Goal: Task Accomplishment & Management: Manage account settings

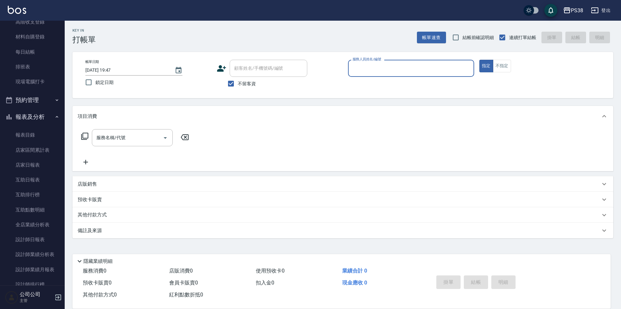
scroll to position [129, 0]
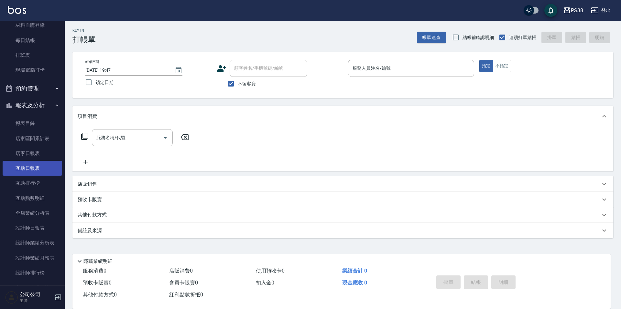
click at [35, 173] on link "互助日報表" at bounding box center [32, 168] width 59 height 15
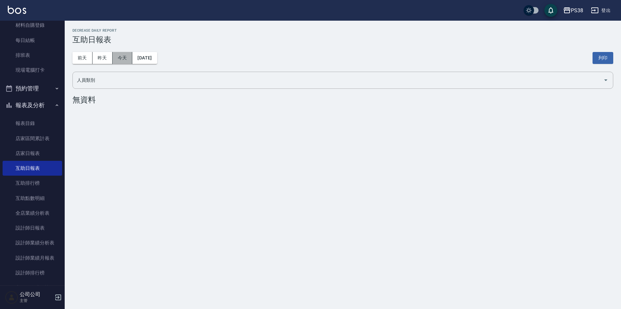
click at [122, 59] on button "今天" at bounding box center [123, 58] width 20 height 12
click at [47, 179] on link "互助排行榜" at bounding box center [32, 183] width 59 height 15
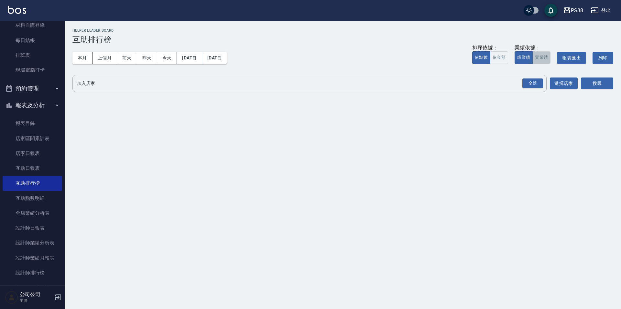
click at [539, 60] on button "實業績" at bounding box center [541, 57] width 18 height 13
click at [172, 53] on button "今天" at bounding box center [167, 58] width 20 height 12
click at [536, 85] on div "全選" at bounding box center [532, 84] width 21 height 10
click at [589, 82] on button "搜尋" at bounding box center [597, 84] width 32 height 12
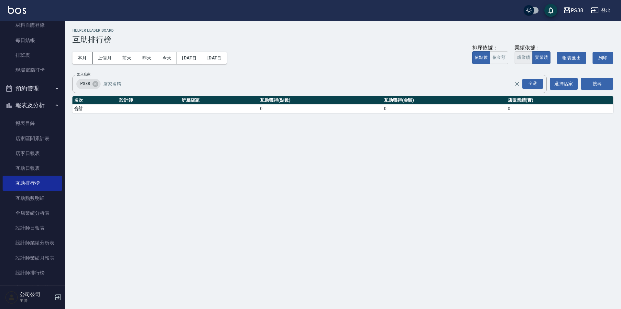
click at [523, 55] on button "虛業績" at bounding box center [523, 57] width 18 height 13
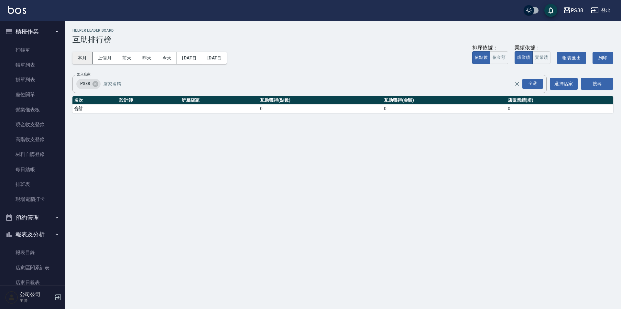
click at [79, 62] on button "本月" at bounding box center [82, 58] width 20 height 12
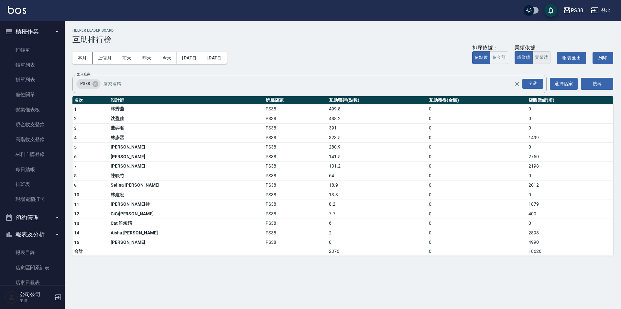
click at [543, 61] on button "實業績" at bounding box center [541, 57] width 18 height 13
click at [169, 59] on button "今天" at bounding box center [167, 58] width 20 height 12
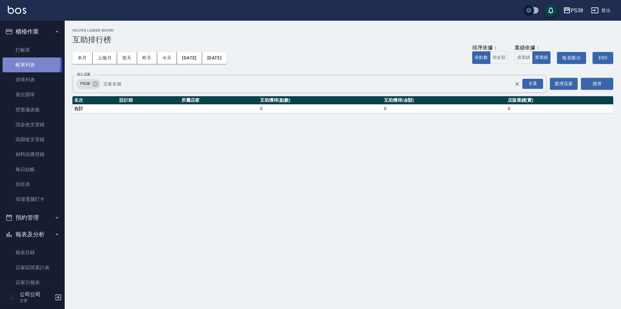
click at [25, 63] on link "帳單列表" at bounding box center [32, 65] width 59 height 15
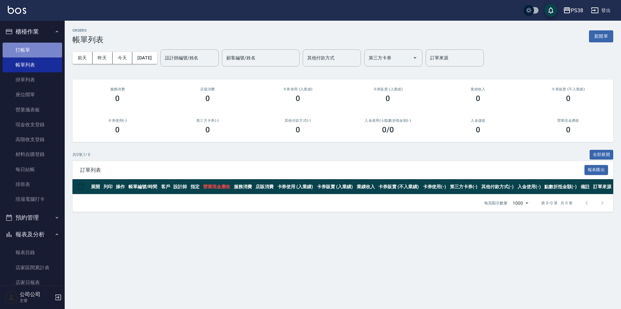
click at [41, 50] on link "打帳單" at bounding box center [32, 50] width 59 height 15
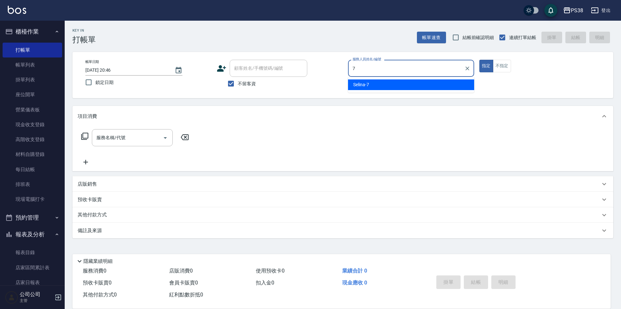
type input "Selina-7"
type button "true"
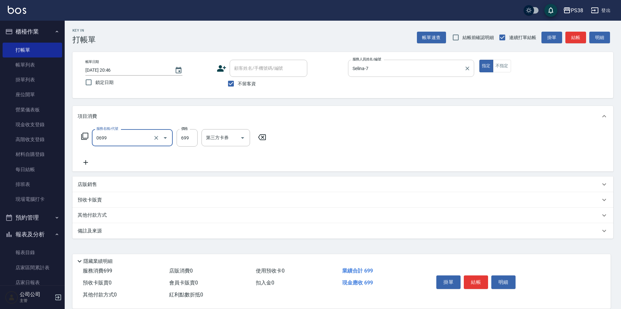
type input "spa699(0699)"
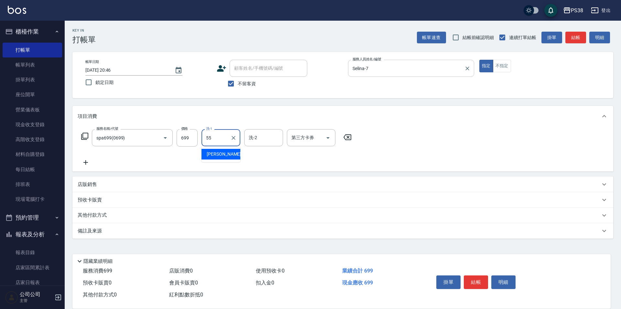
type input "彥丞-55"
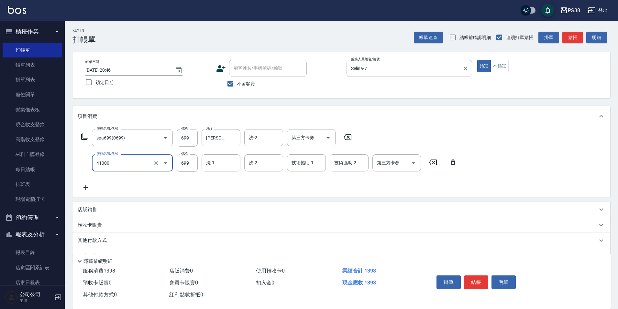
type input "燙髮699-2500(任意金額)(41000)"
type input "1500"
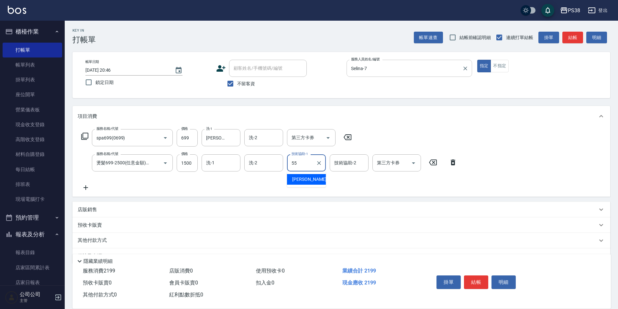
type input "彥丞-55"
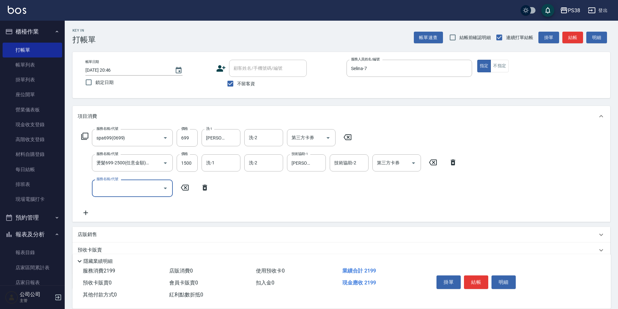
click at [207, 188] on icon at bounding box center [205, 188] width 16 height 8
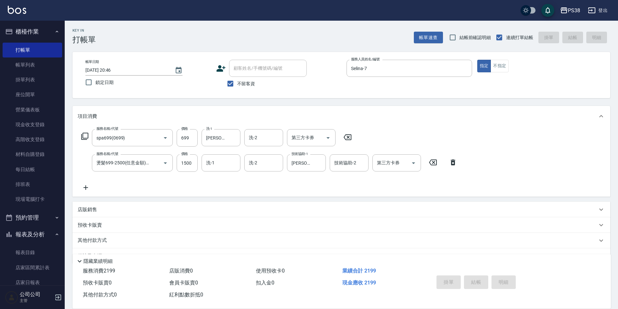
type input "2025/08/19 20:47"
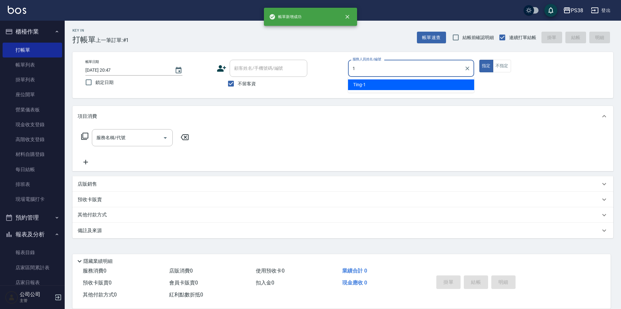
type input "Ting-1"
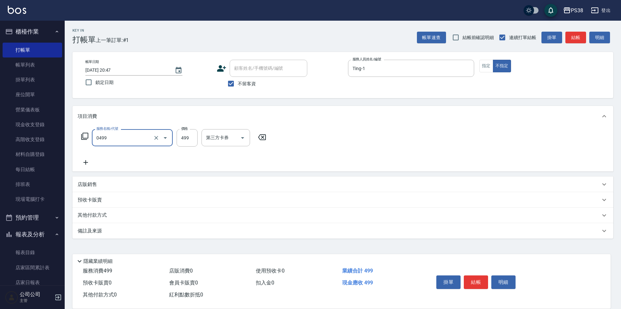
type input "spa499(0499)"
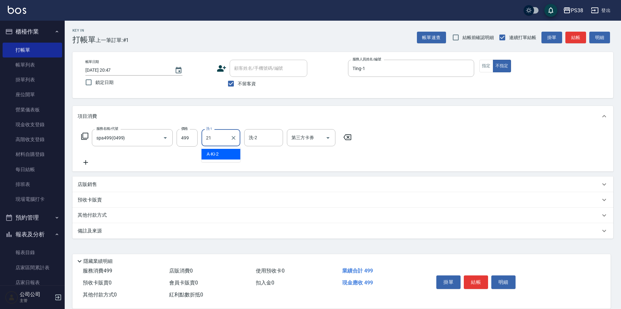
type input "泰迪-21"
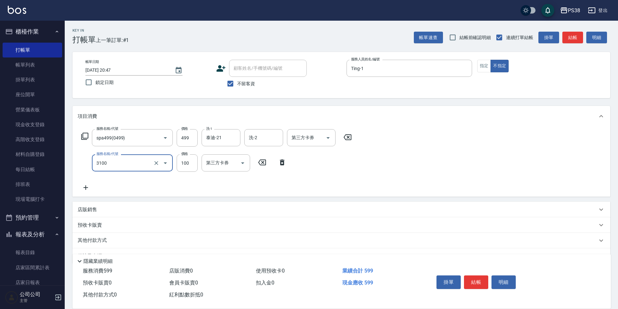
type input "頭皮水.順護(3100)"
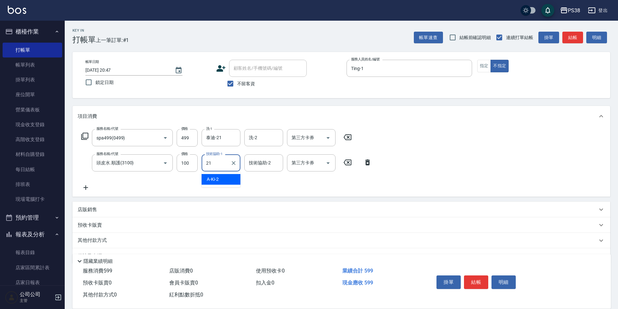
type input "泰迪-21"
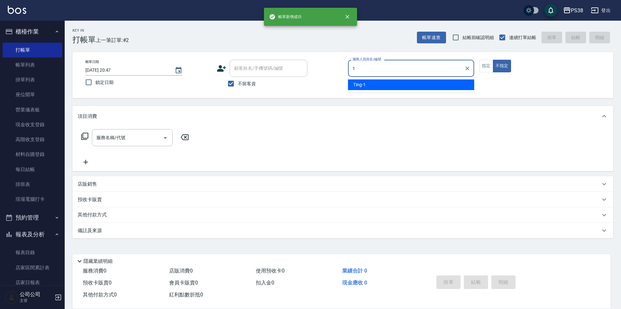
type input "Ting-1"
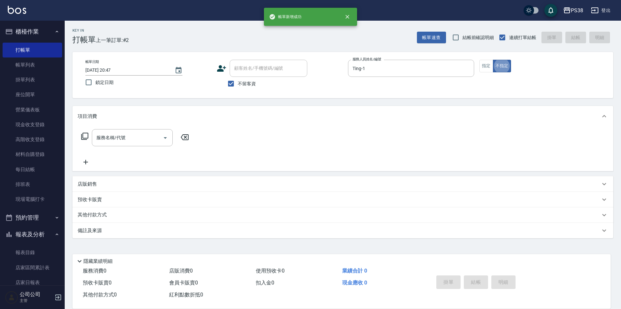
type button "false"
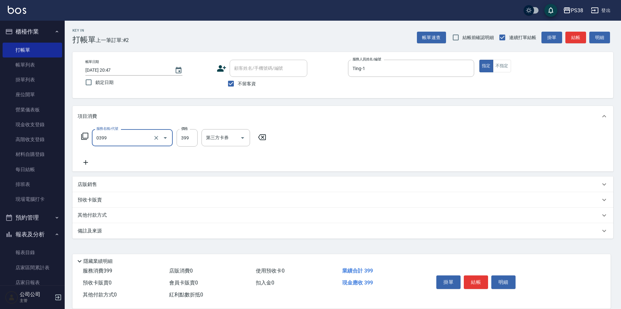
type input "spa399(0399)"
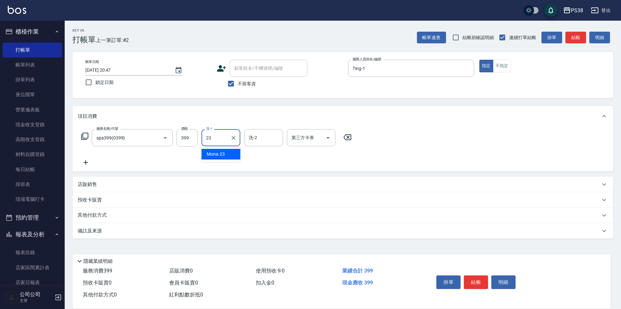
type input "Mona-23"
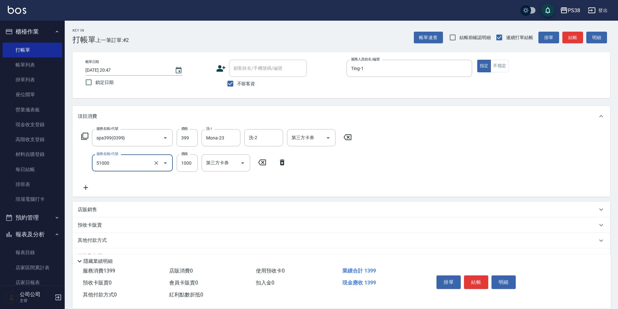
type input "染髮600以上(任意金額)(51000)"
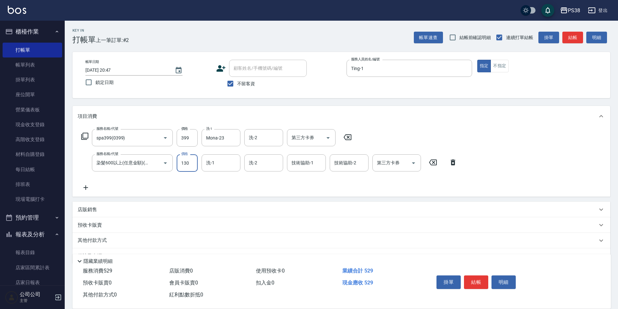
type input "1300"
type input "Mona-23"
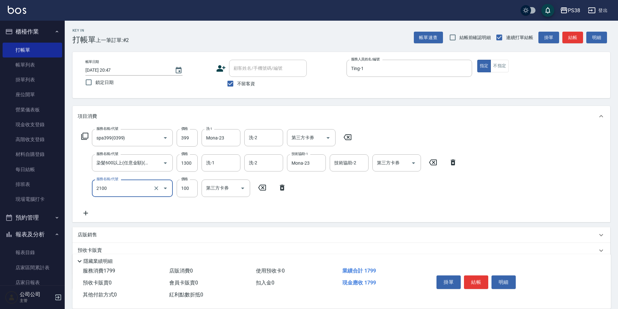
type input "剪髮與造型(任意金額)(2100)"
type input "300"
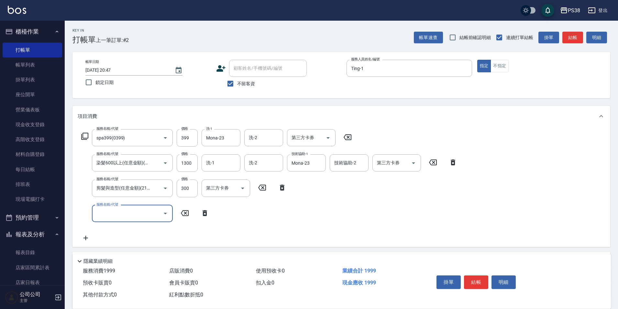
click at [150, 215] on input "服務名稱/代號" at bounding box center [127, 213] width 65 height 11
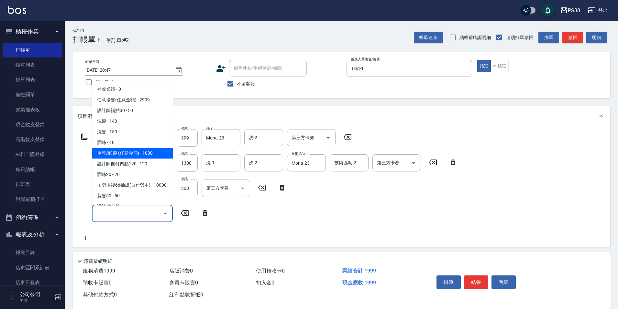
click at [124, 156] on span "重整/卸髮 (任意金額) - 1000" at bounding box center [132, 153] width 81 height 11
type input "重整/卸髮 (任意金額)(111)"
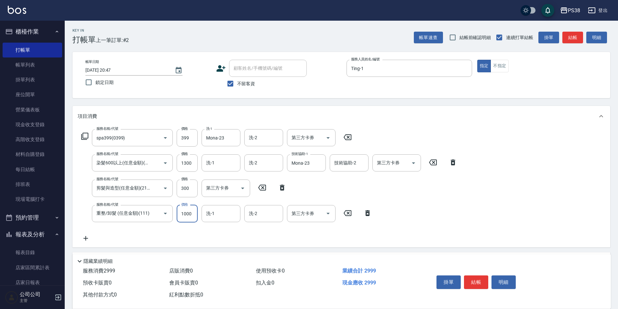
click at [188, 221] on input "1000" at bounding box center [187, 213] width 21 height 17
type input "3500"
type input "Mona-23"
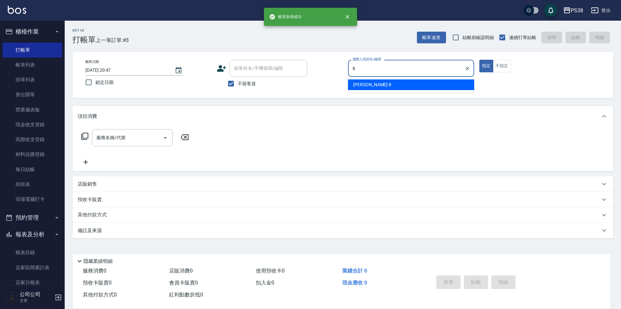
type input "mika-8"
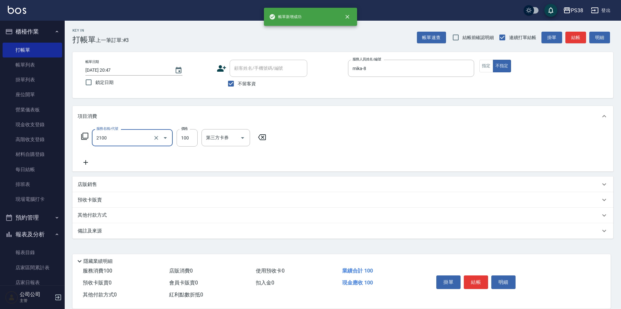
type input "剪髮與造型(任意金額)(2100)"
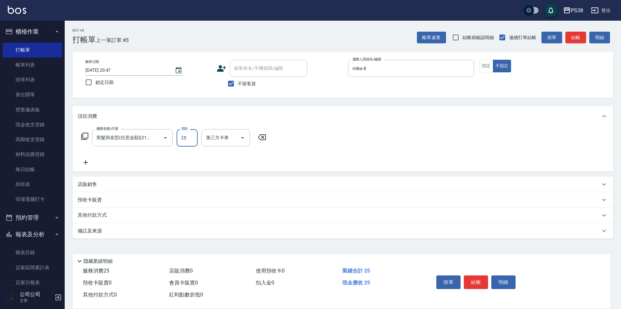
type input "250"
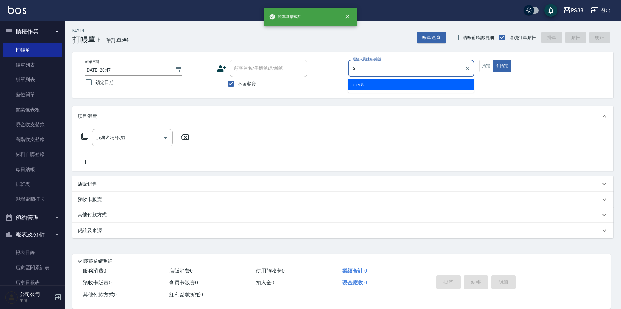
type input "cici-5"
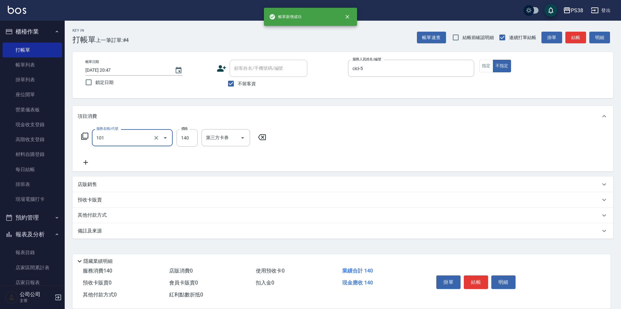
type input "洗髮(101)"
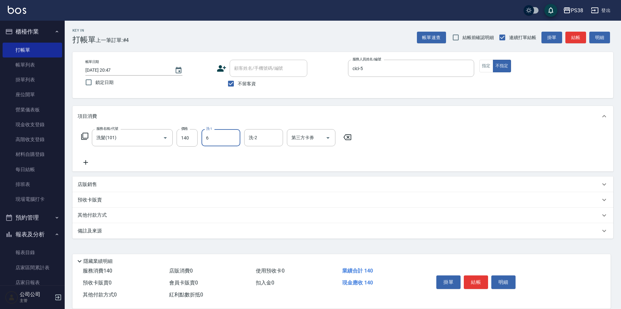
type input "Yuki-6"
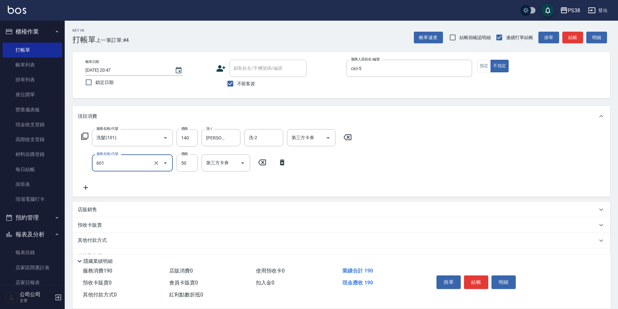
type input "精油50(601)"
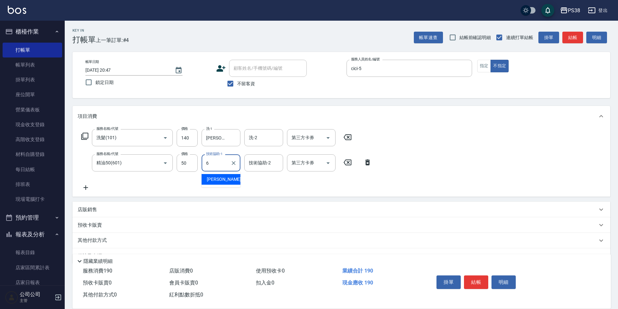
type input "Yuki-6"
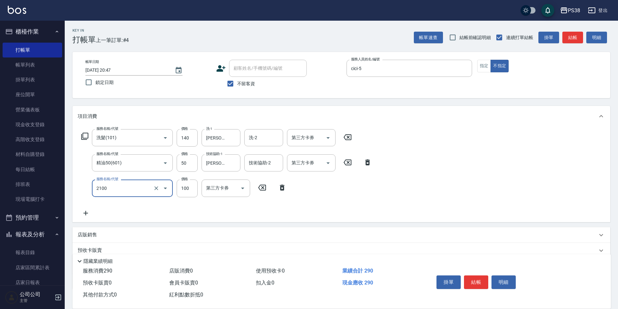
type input "剪髮與造型(任意金額)(2100)"
type input "160"
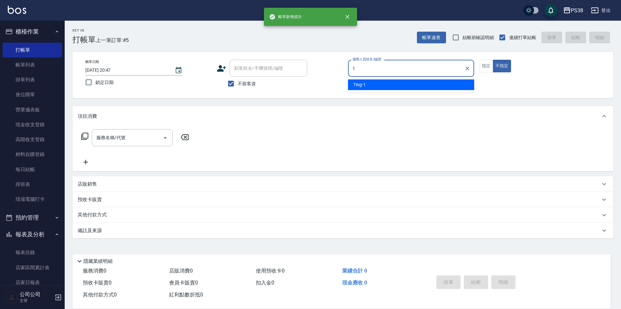
type input "Ting-1"
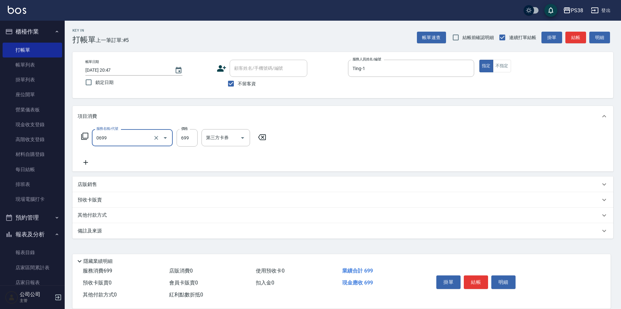
type input "spa699(0699)"
type input "Mona-23"
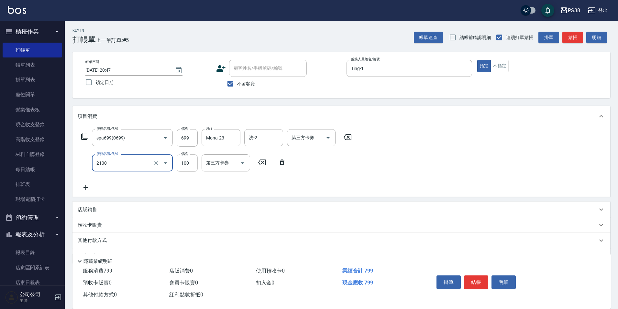
type input "剪髮與造型(任意金額)(2100)"
click at [187, 169] on input "100" at bounding box center [187, 163] width 21 height 17
type input "200"
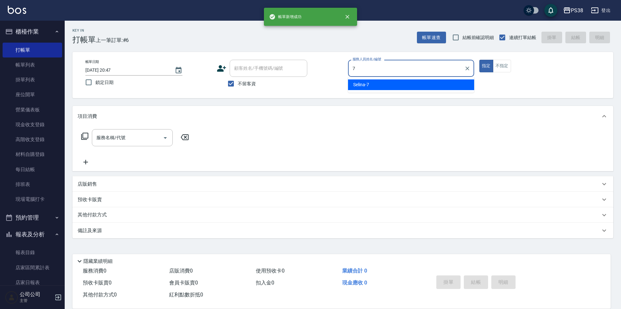
type input "Selina-7"
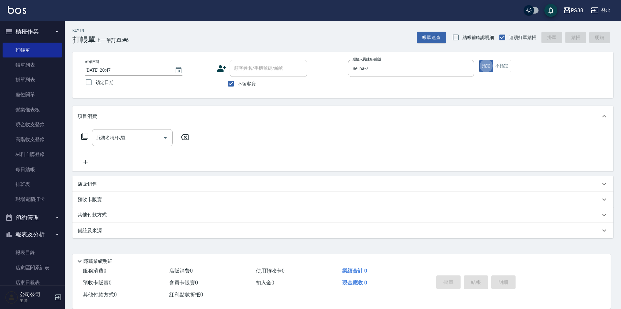
drag, startPoint x: 31, startPoint y: 61, endPoint x: 386, endPoint y: 194, distance: 379.1
click at [31, 61] on link "帳單列表" at bounding box center [32, 65] width 59 height 15
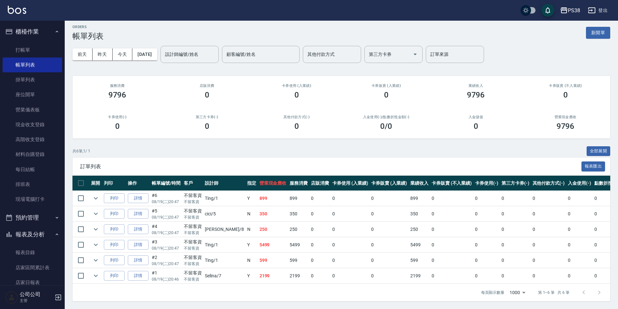
scroll to position [8, 0]
click at [29, 46] on link "打帳單" at bounding box center [32, 50] width 59 height 15
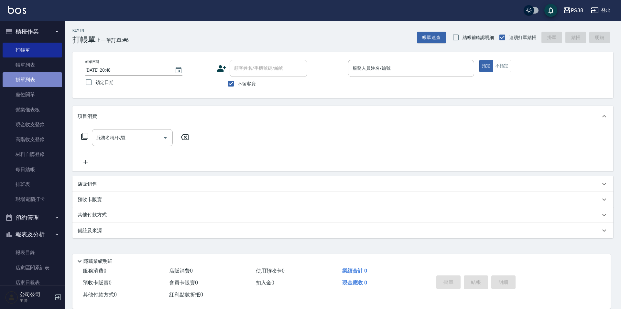
click at [44, 72] on link "掛單列表" at bounding box center [32, 79] width 59 height 15
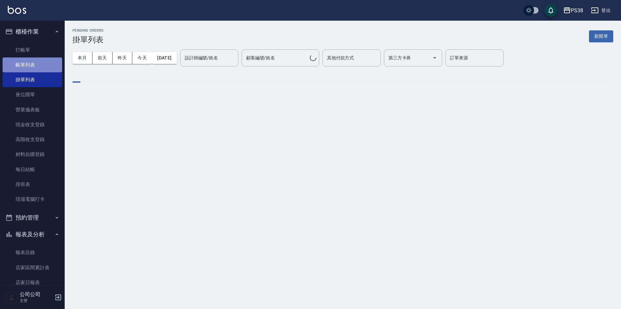
click at [45, 65] on link "帳單列表" at bounding box center [32, 65] width 59 height 15
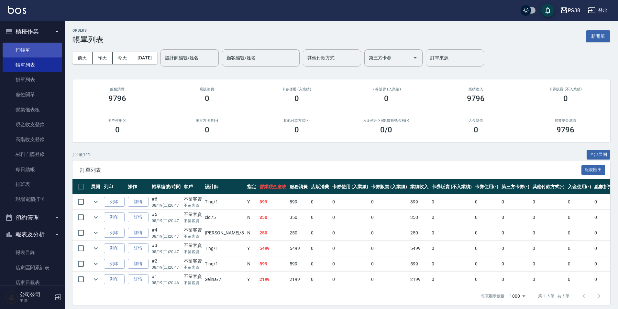
click at [37, 54] on link "打帳單" at bounding box center [32, 50] width 59 height 15
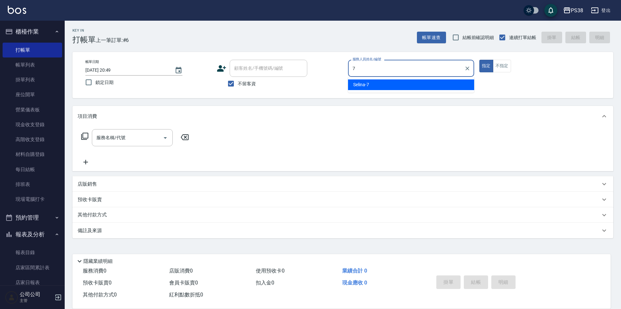
type input "Selina-7"
type button "true"
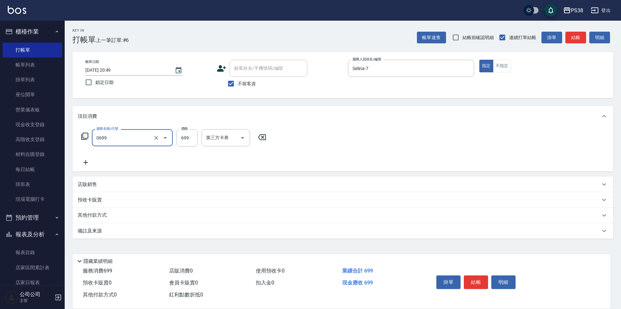
type input "spa699(0699)"
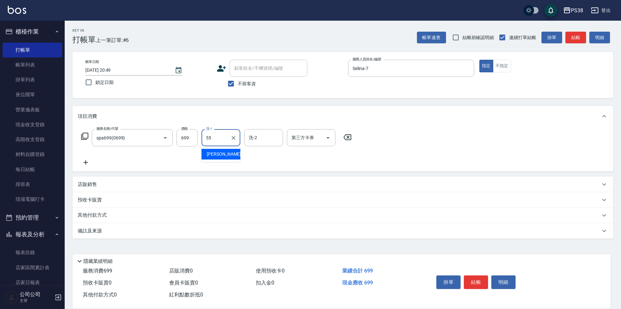
type input "彥丞-55"
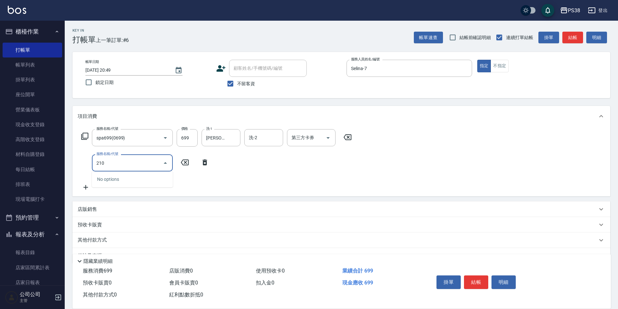
type input "2100"
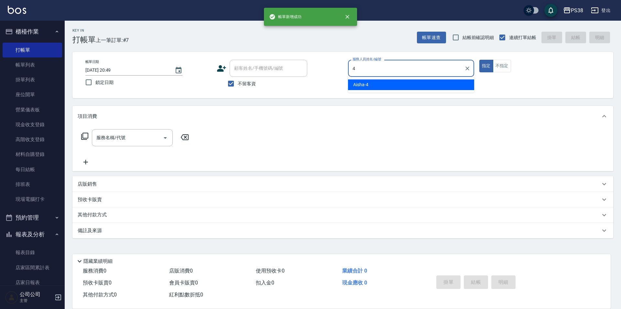
type input "Aisha-4"
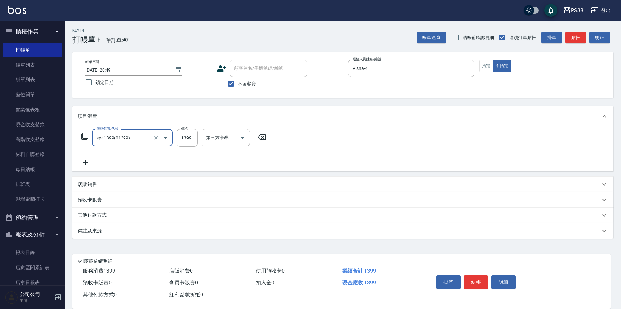
type input "spa1399(01399)"
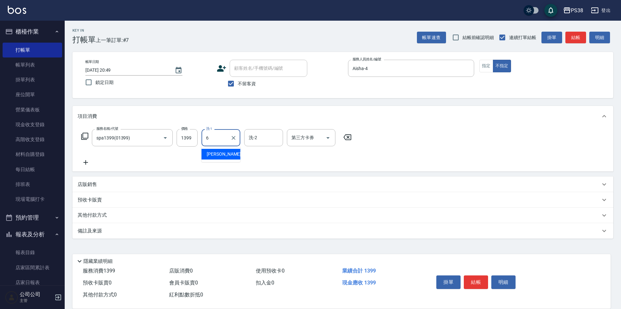
type input "Yuki-6"
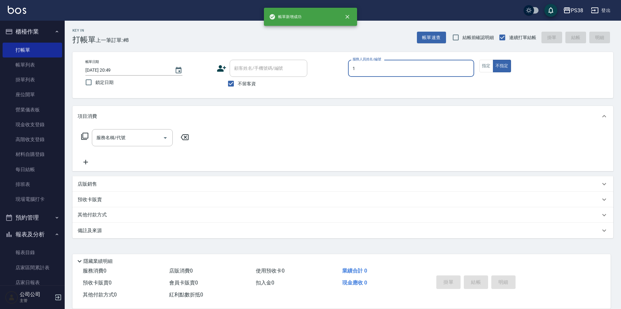
type input "Ting-1"
type button "false"
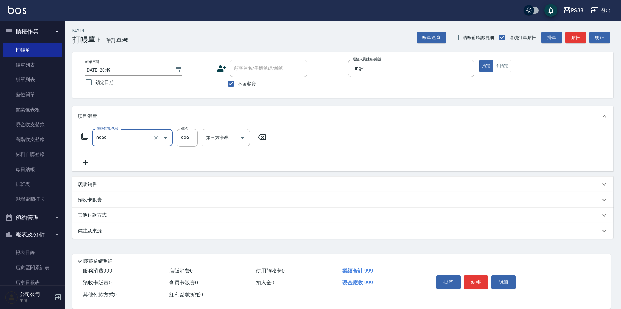
type input "spa999(0999)"
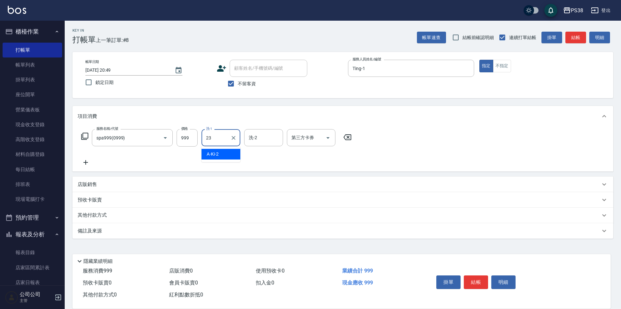
type input "Mona-23"
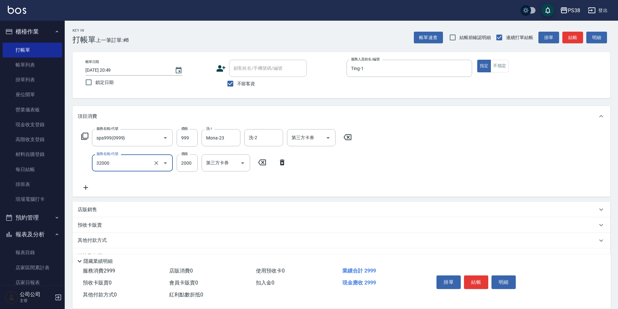
type input "極光(黑耀光)護髮(32000)"
type input "1800"
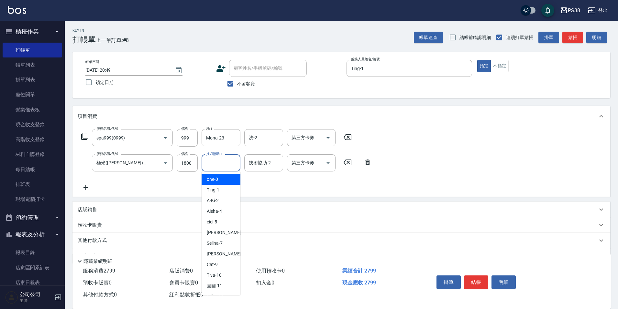
click at [215, 165] on input "技術協助-1" at bounding box center [220, 162] width 33 height 11
type input "Mona-23"
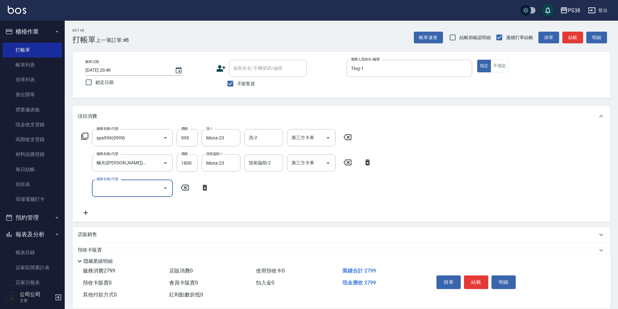
click at [141, 190] on input "服務名稱/代號" at bounding box center [127, 188] width 65 height 11
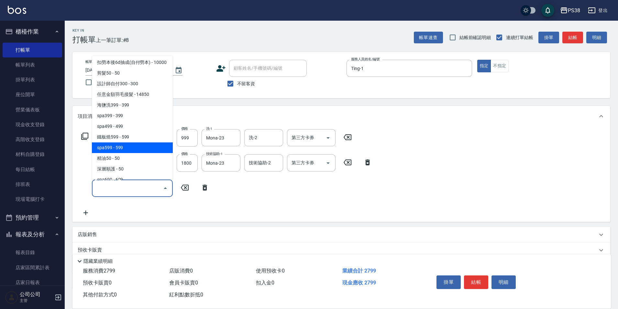
scroll to position [97, 0]
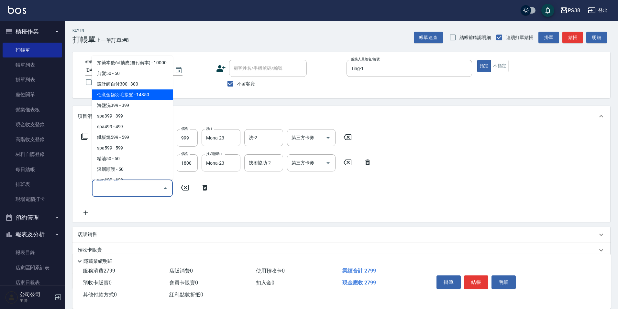
click at [141, 100] on span "任意金額羽毛接髮 - 14850" at bounding box center [132, 95] width 81 height 11
type input "任意金額羽毛接髮(333)"
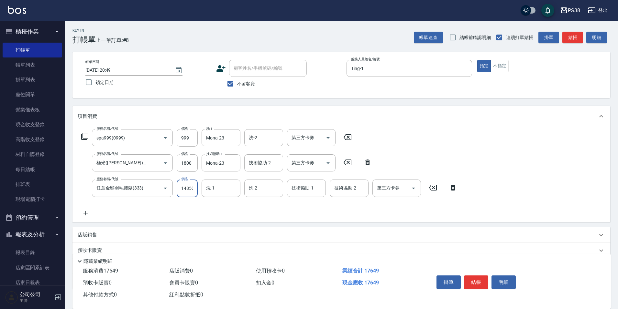
click at [186, 192] on input "14850" at bounding box center [187, 188] width 21 height 17
type input "19499"
type input "Mona-23"
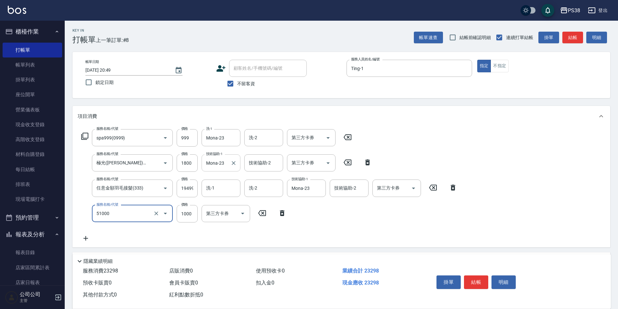
type input "染髮600以上(任意金額)(51000)"
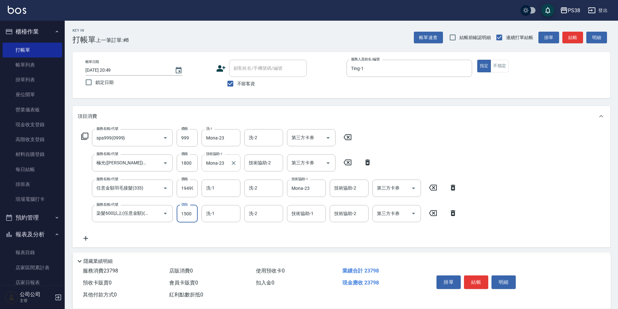
type input "1500"
type input "Mona-23"
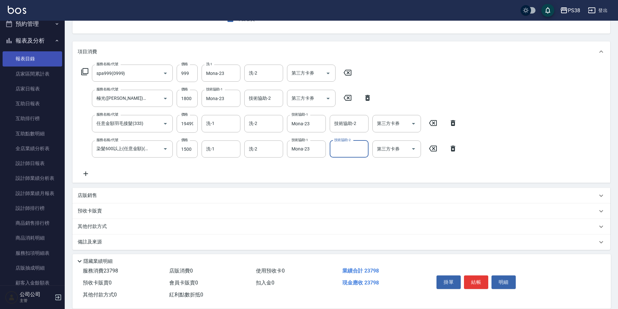
scroll to position [323, 0]
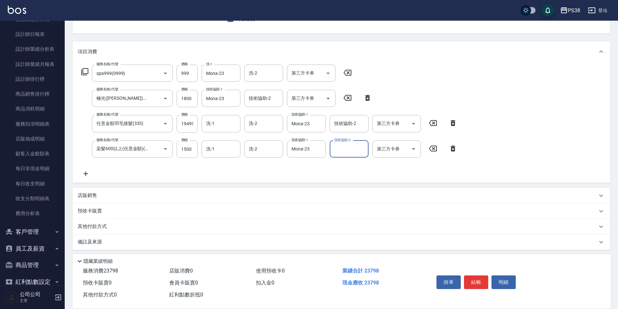
click at [83, 195] on p "店販銷售" at bounding box center [87, 195] width 19 height 7
type input "Ting-1"
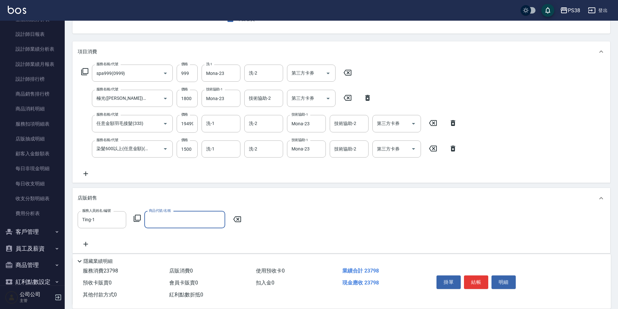
click at [180, 221] on input "商品代號/名稱" at bounding box center [184, 219] width 75 height 11
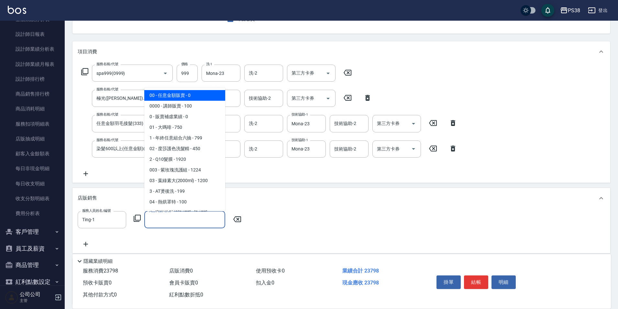
click at [177, 100] on span "00 - 任意金額販賣 - 0" at bounding box center [184, 95] width 81 height 11
type input "任意金額販賣"
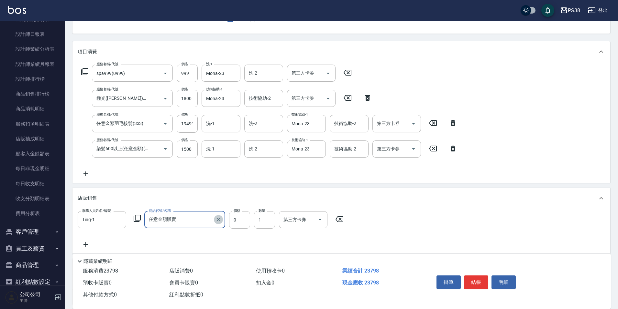
click at [220, 217] on icon "Clear" at bounding box center [218, 220] width 6 height 6
click at [206, 220] on input "商品代號/名稱" at bounding box center [184, 219] width 75 height 11
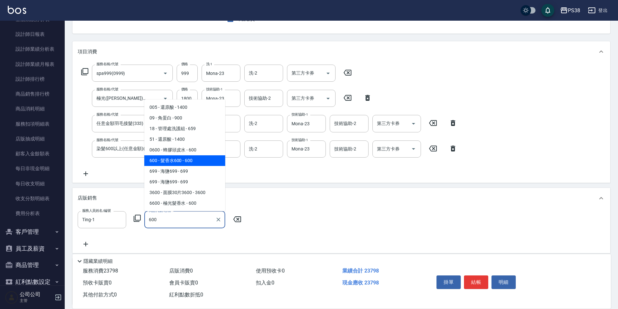
click at [193, 163] on span "600 - 髮香水600 - 600" at bounding box center [184, 161] width 81 height 11
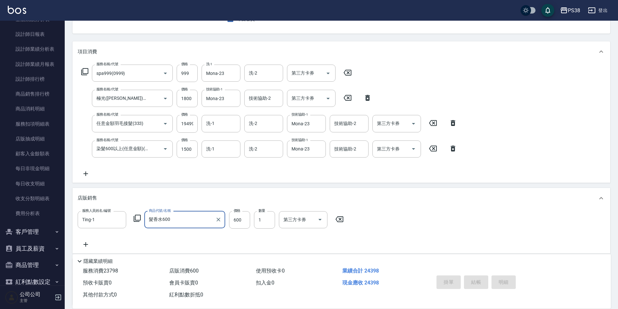
type input "髮香水600"
type input "2025/08/19 20:51"
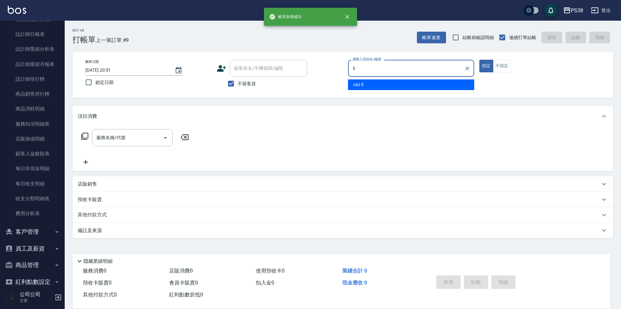
type input "cici-5"
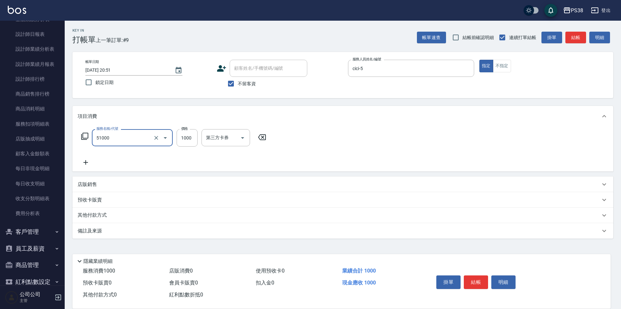
type input "染髮600以上(任意金額)(51000)"
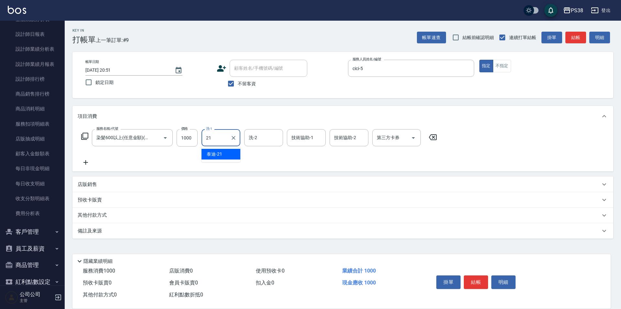
type input "泰迪-21"
type input "2"
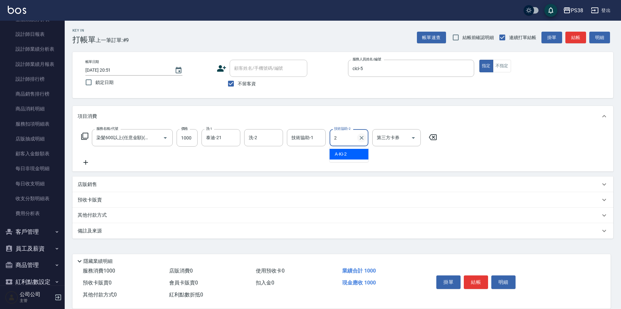
click at [358, 139] on button "Clear" at bounding box center [361, 138] width 9 height 9
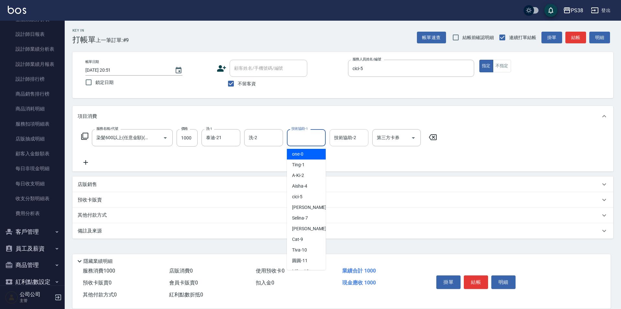
click at [320, 136] on input "技術協助-1" at bounding box center [306, 137] width 33 height 11
type input "泰迪-21"
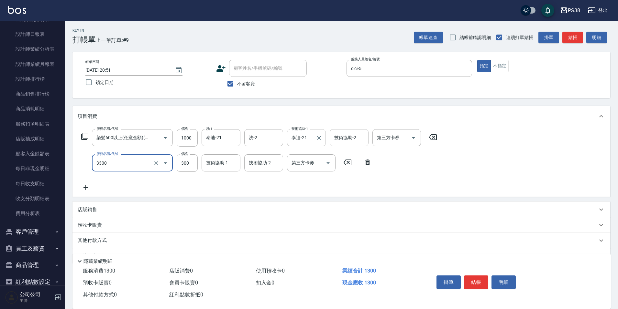
type input "胺基酸護髮(3300)"
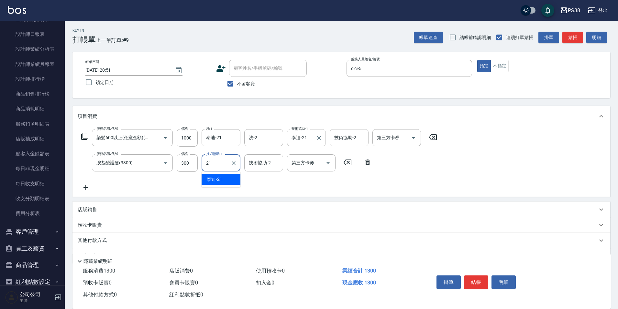
type input "泰迪-21"
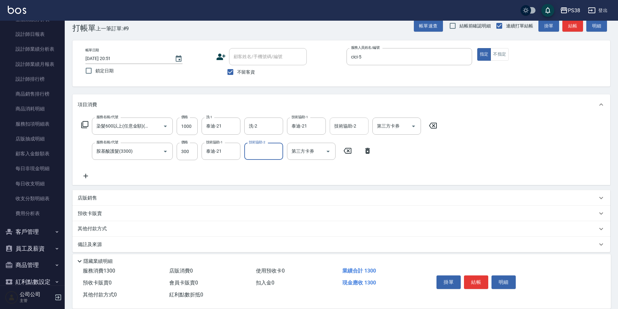
scroll to position [17, 0]
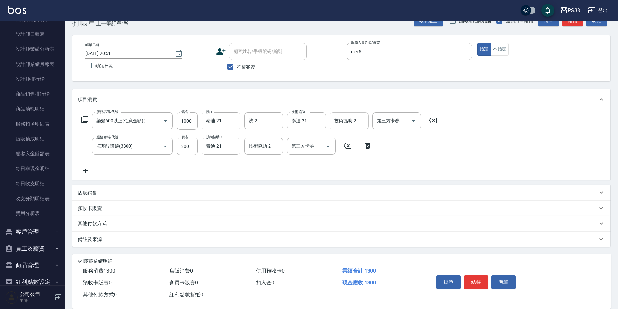
click at [101, 228] on p "其他付款方式" at bounding box center [94, 224] width 32 height 7
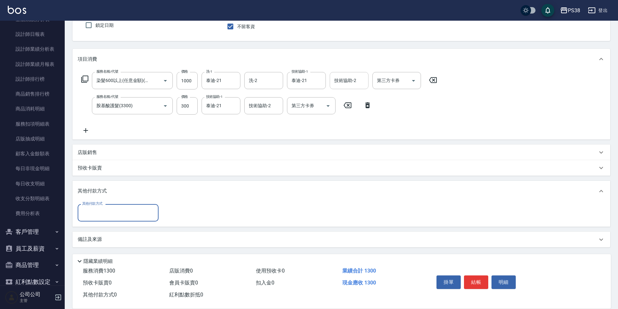
scroll to position [58, 0]
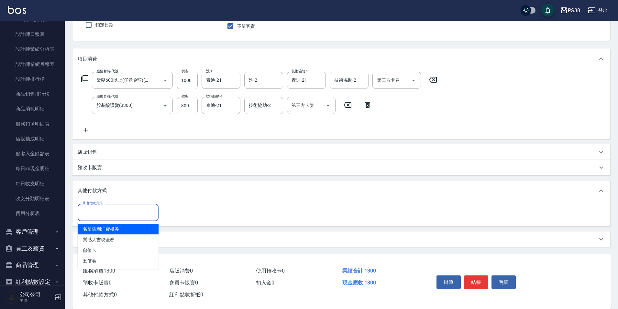
click at [111, 209] on input "其他付款方式" at bounding box center [118, 212] width 75 height 11
click at [91, 157] on div "店販銷售" at bounding box center [340, 153] width 537 height 16
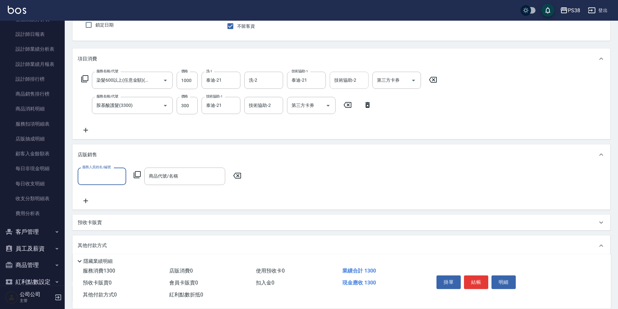
scroll to position [0, 0]
type input "cici-5"
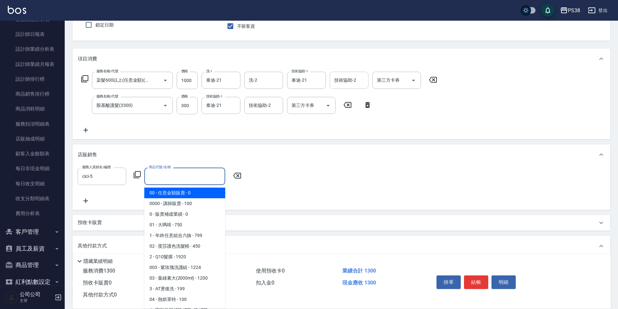
click at [163, 178] on input "商品代號/名稱" at bounding box center [184, 176] width 75 height 11
click at [175, 190] on span "00 - 任意金額販賣 - 0" at bounding box center [184, 193] width 81 height 11
type input "任意金額販賣"
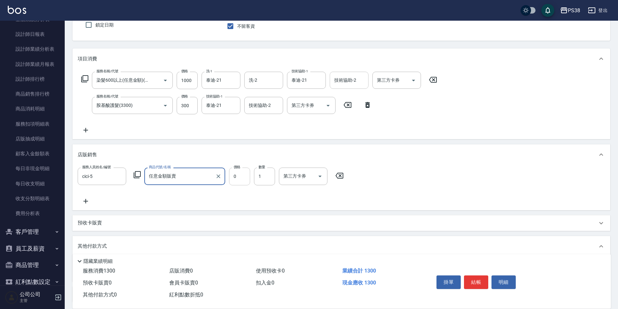
click at [232, 181] on input "0" at bounding box center [239, 176] width 21 height 17
type input "810"
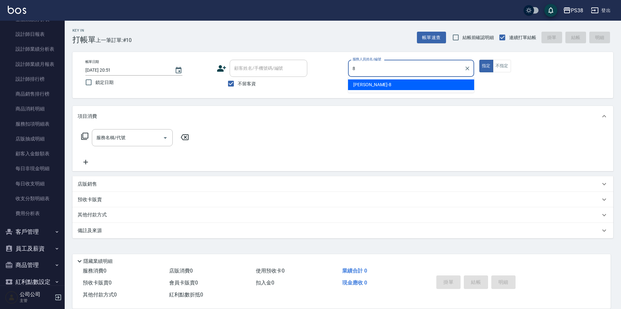
type input "mika-8"
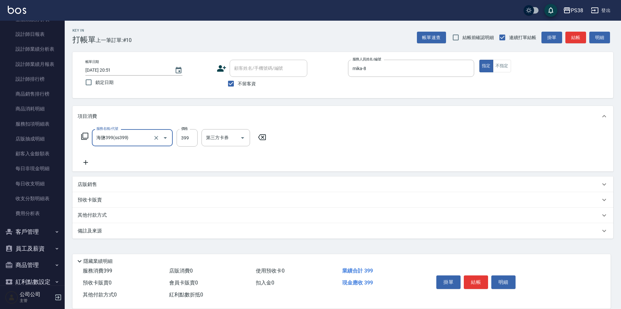
type input "海鹽399(ss399)"
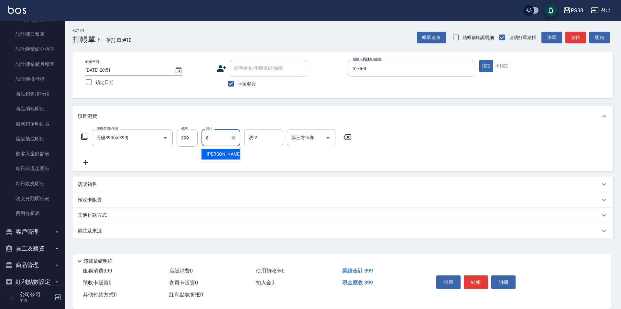
type input "mika-8"
click at [329, 141] on icon "Open" at bounding box center [328, 138] width 8 height 8
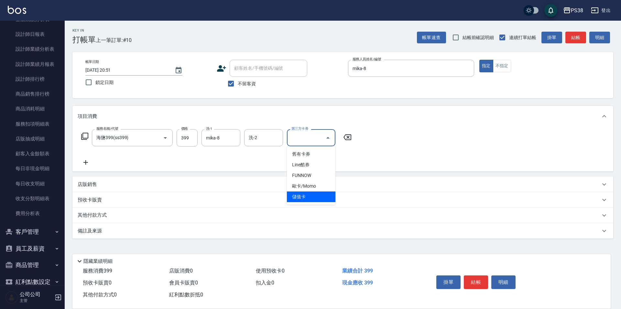
click at [307, 195] on span "儲值卡" at bounding box center [311, 197] width 49 height 11
type input "儲值卡"
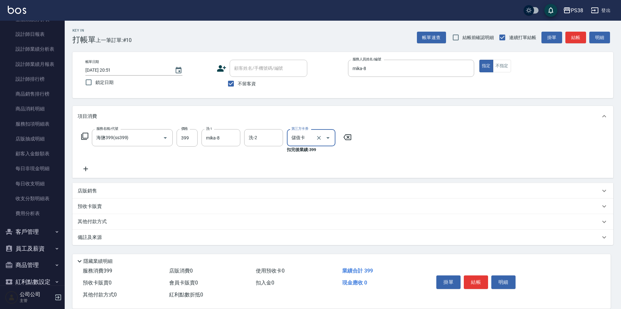
click at [237, 170] on div "服務名稱/代號 海鹽399(ss399) 服務名稱/代號 價格 399 價格 洗-1 mika-8 洗-1 洗-2 洗-2 第三方卡券 儲值卡 第三方卡券 扣…" at bounding box center [217, 151] width 278 height 44
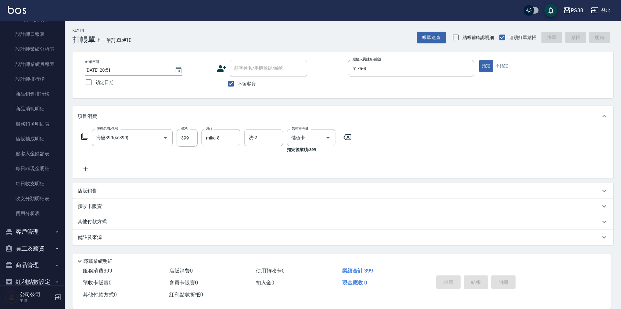
type input "2025/08/19 20:53"
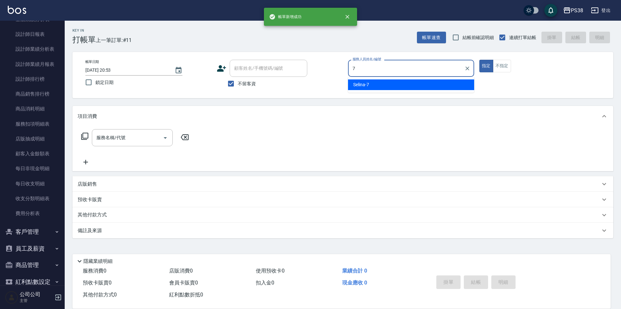
type input "Selina-7"
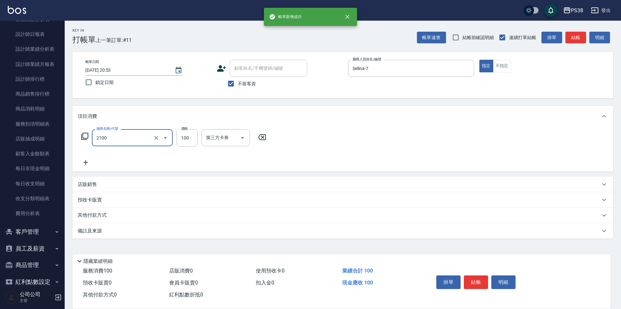
type input "剪髮與造型(任意金額)(2100)"
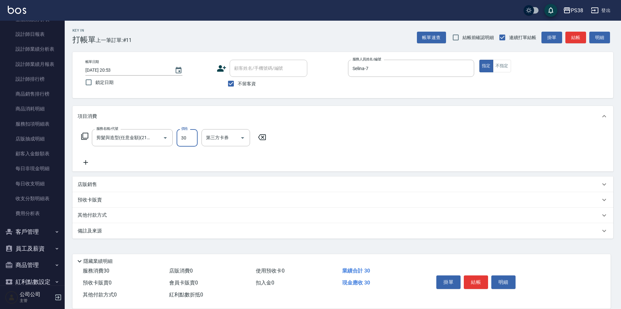
type input "300"
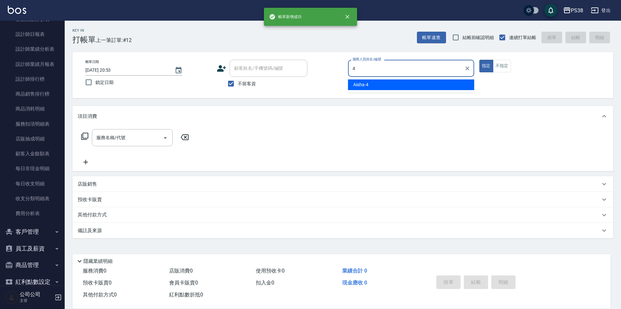
type input "Aisha-4"
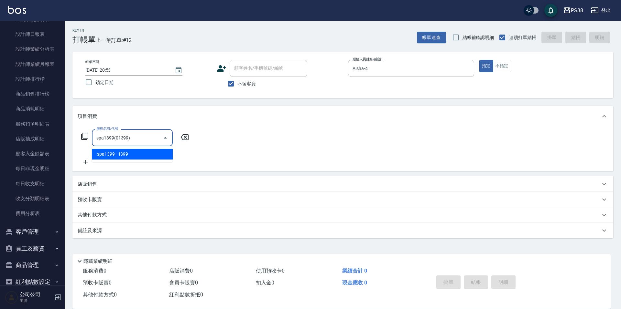
type input "spa1399(01399)"
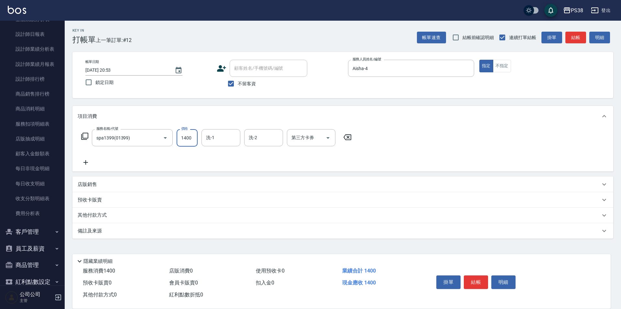
type input "1400"
type input "Yuki-6"
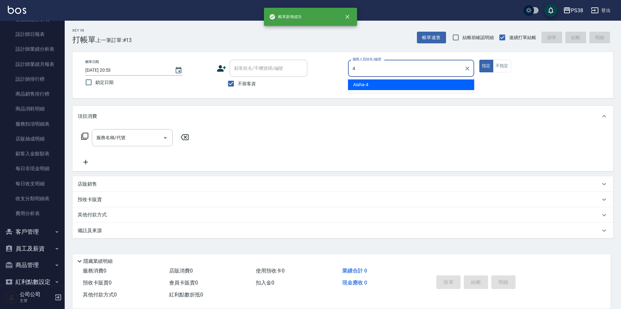
type input "Aisha-4"
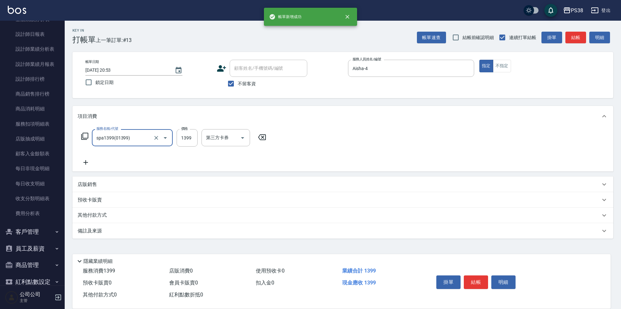
type input "spa1399(01399)"
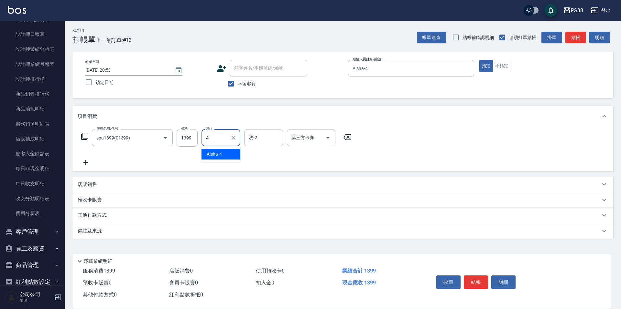
type input "Aisha-4"
type input "Yuki-6"
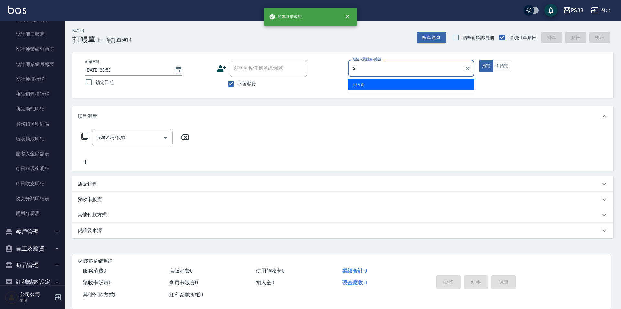
type input "cici-5"
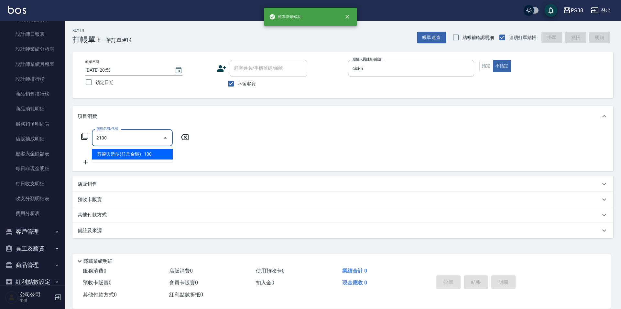
type input "剪髮與造型(任意金額)(2100)"
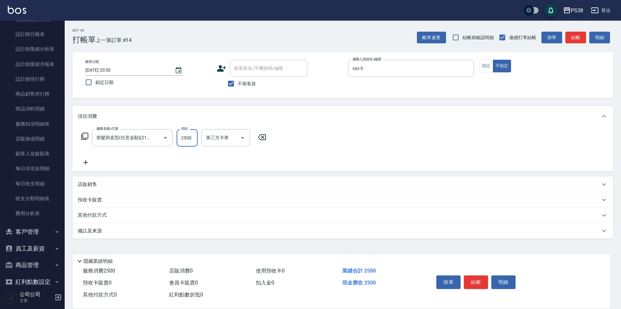
type input "250"
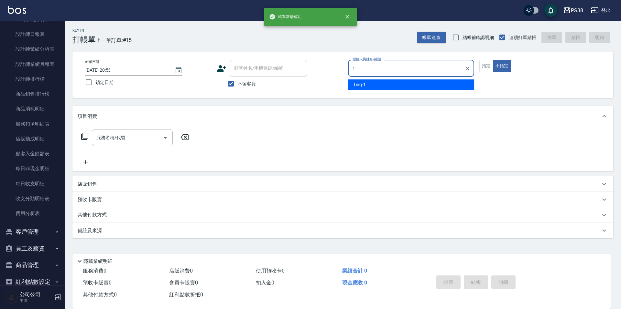
type input "Ting-1"
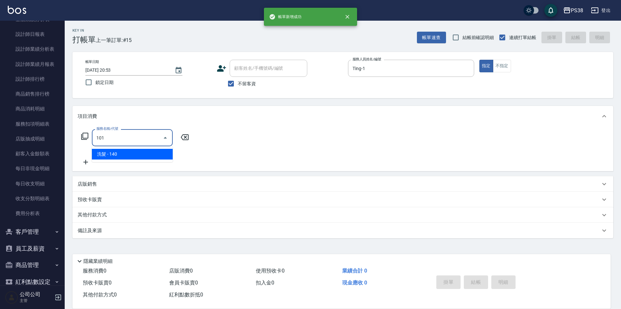
type input "洗髮(101)"
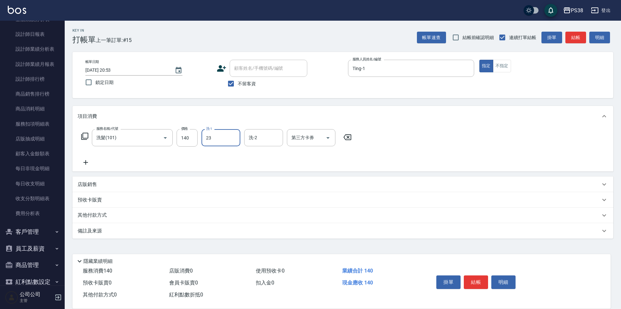
type input "Mona-23"
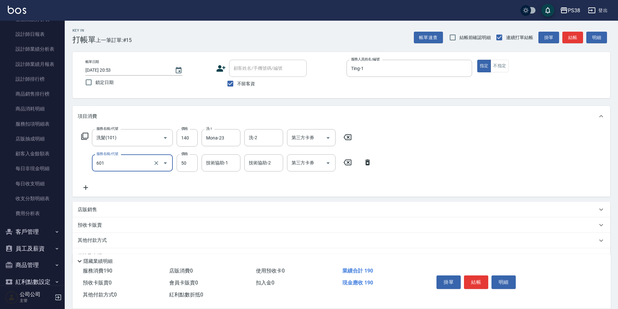
type input "精油50(601)"
type input "Mona-23"
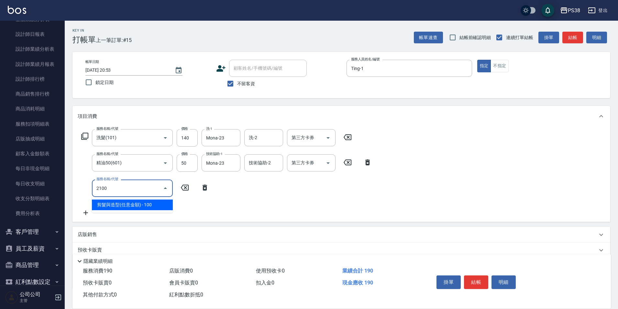
type input "剪髮與造型(任意金額)(2100)"
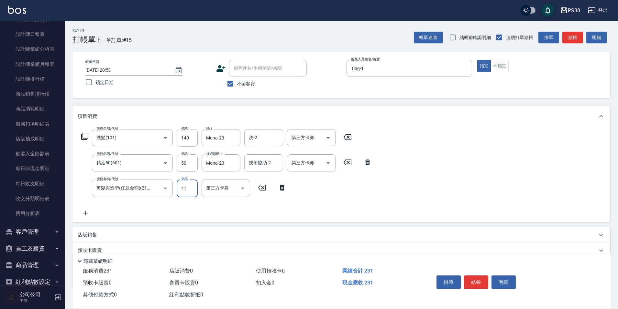
type input "410"
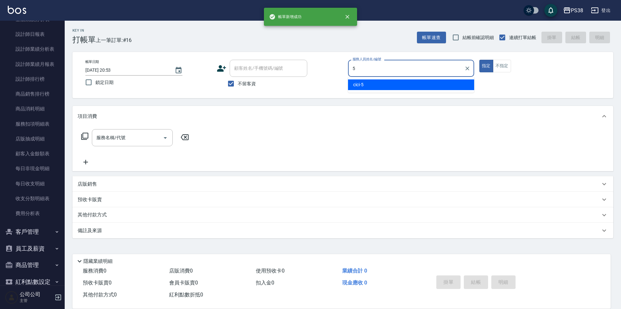
type input "cici-5"
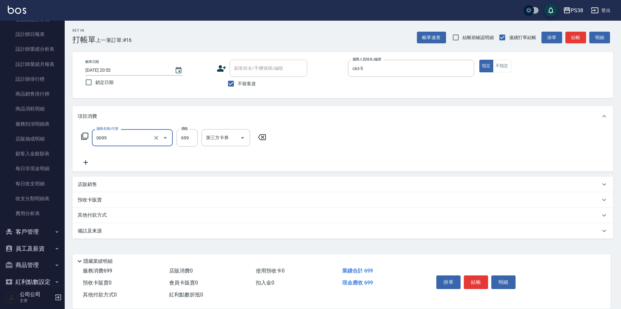
type input "spa699(0699)"
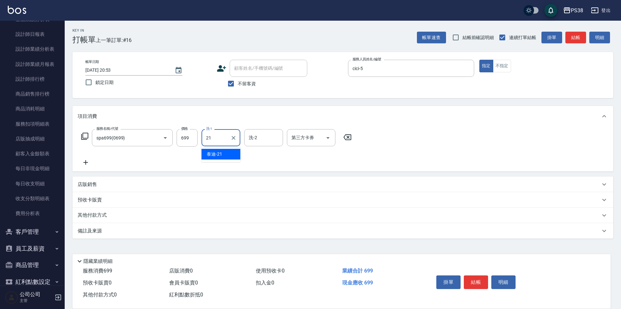
type input "泰迪-21"
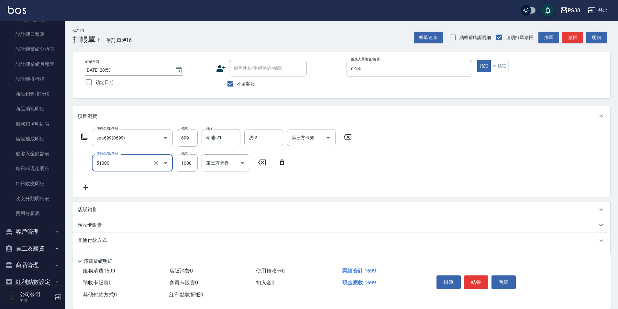
type input "染髮600以上(任意金額)(51000)"
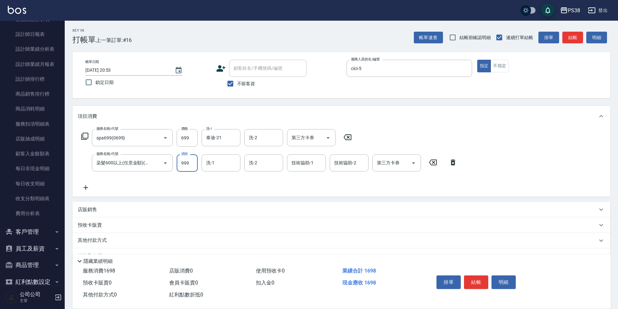
type input "999"
type input "泰迪-21"
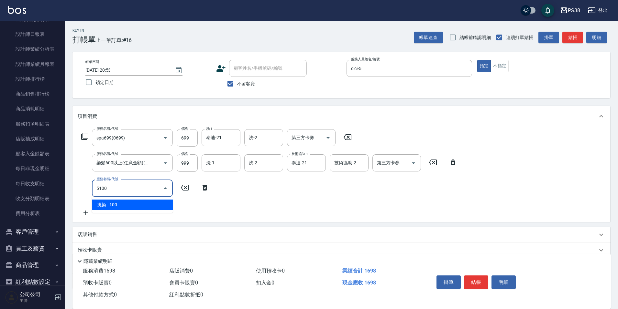
type input "51000"
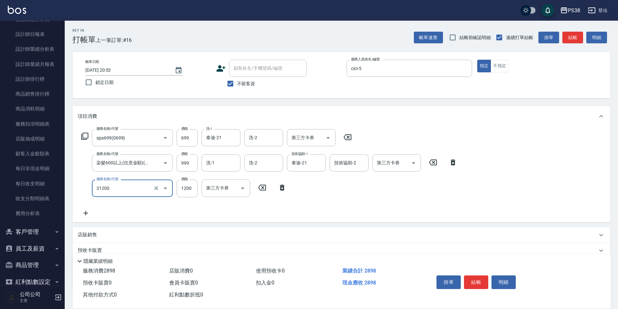
type input "醫護=1200(31200)"
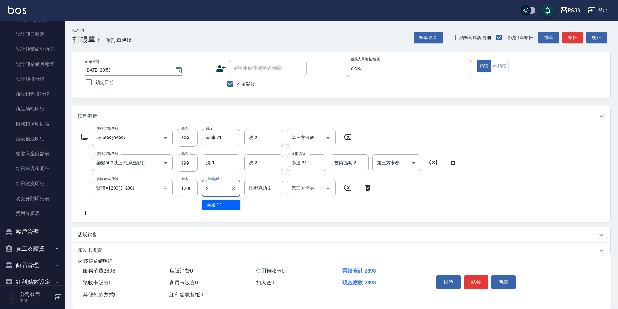
type input "泰迪-21"
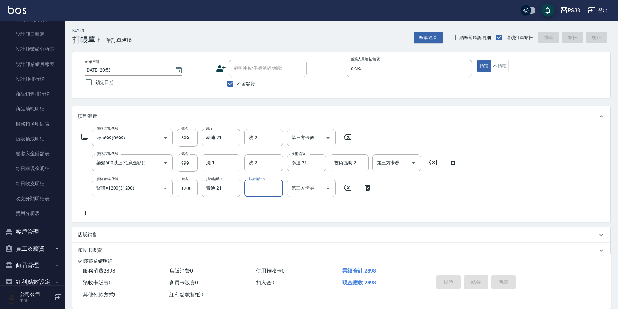
type input "2025/08/19 20:54"
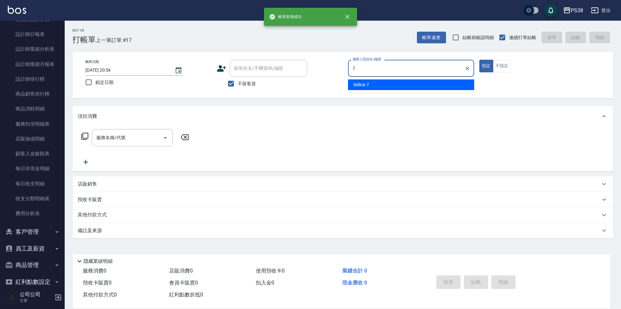
type input "Selina-7"
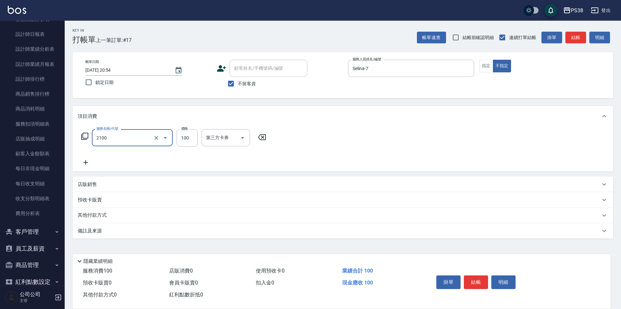
type input "剪髮與造型(任意金額)(2100)"
type input "250"
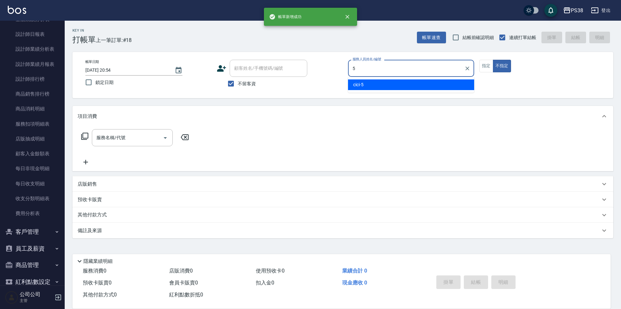
type input "cici-5"
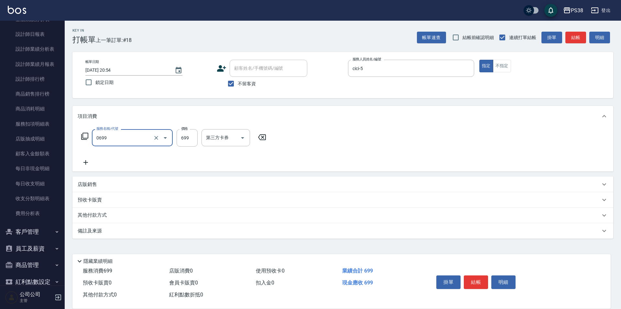
type input "spa699(0699)"
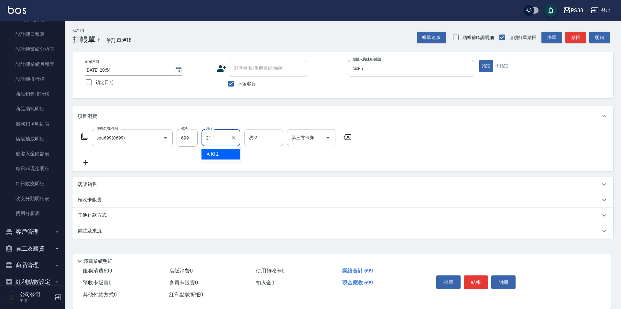
type input "泰迪-21"
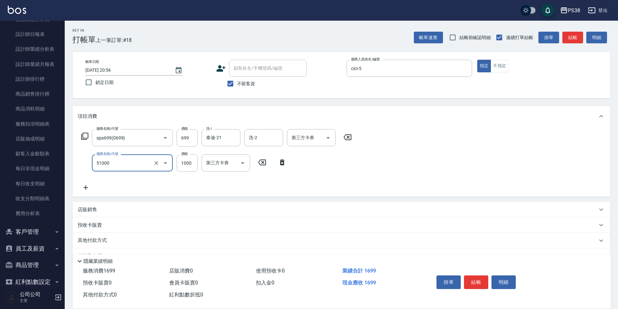
type input "染髮600以上(任意金額)(51000)"
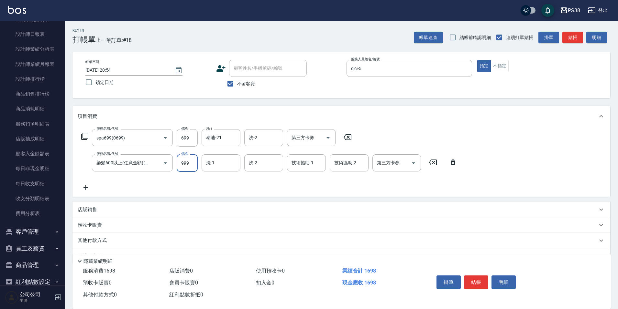
type input "999"
type input "泰迪-21"
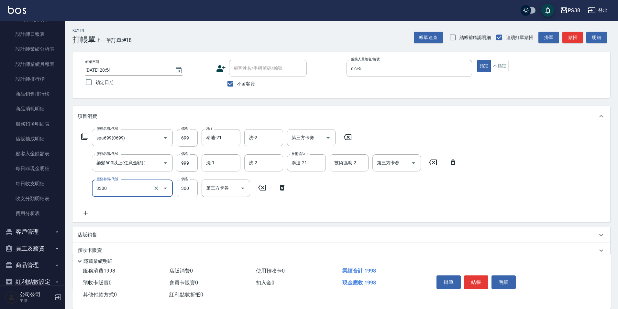
type input "胺基酸護髮(3300)"
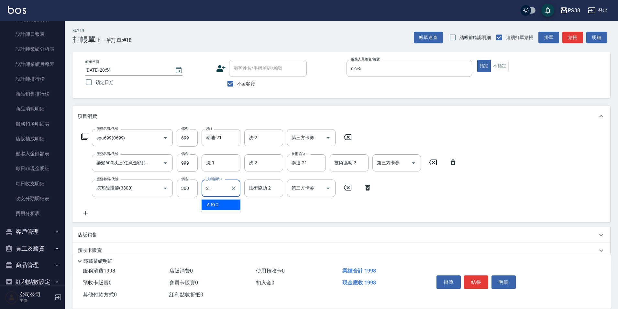
type input "泰迪-21"
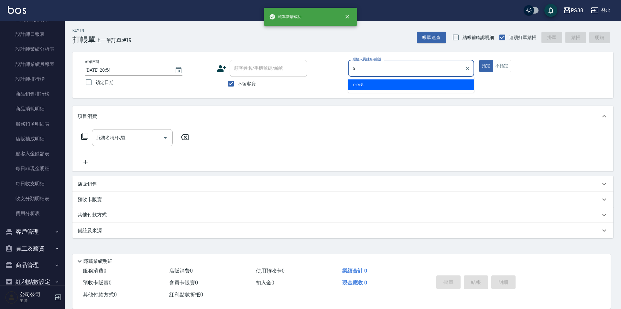
type input "cici-5"
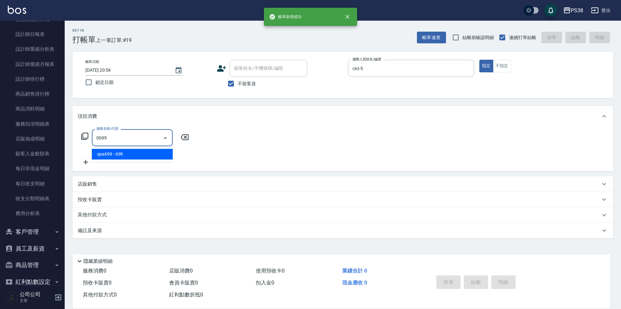
type input "spa699(0699)"
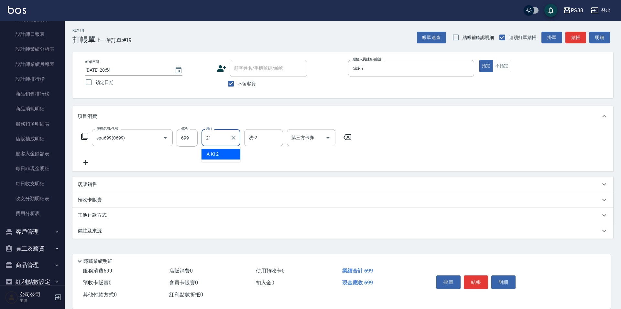
type input "泰迪-21"
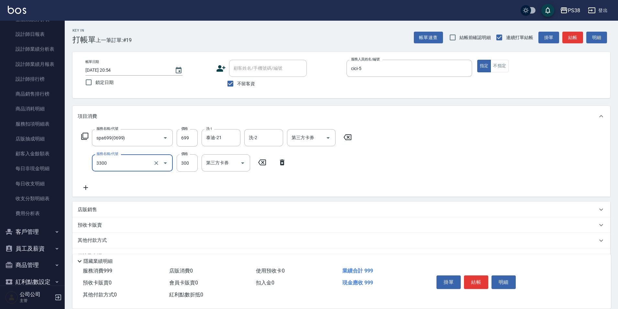
type input "胺基酸護髮(3300)"
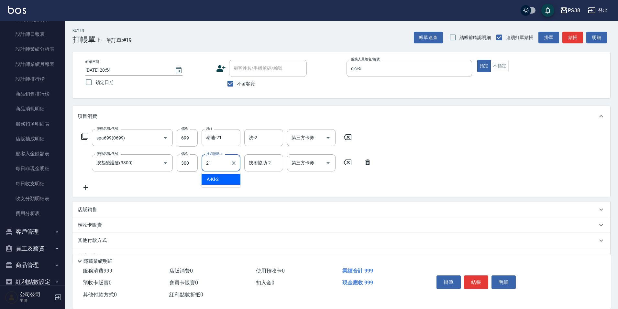
type input "泰迪-21"
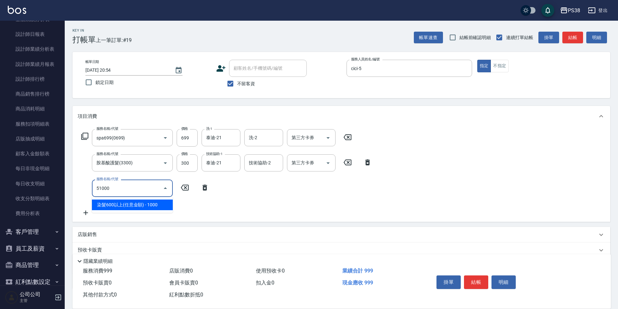
type input "染髮600以上(任意金額)(51000)"
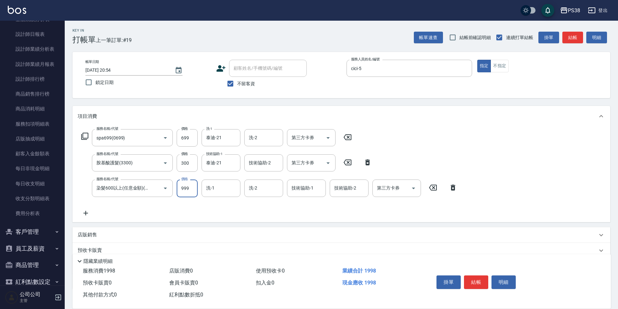
type input "999"
type input "泰迪-21"
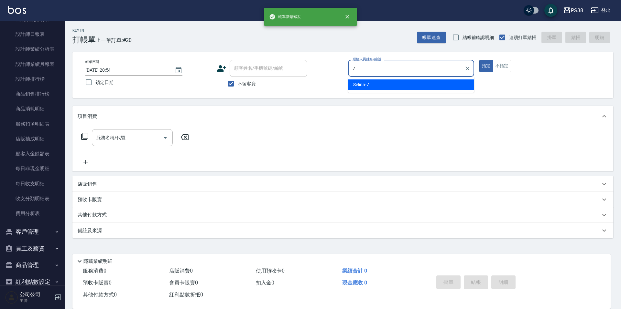
type input "Selina-7"
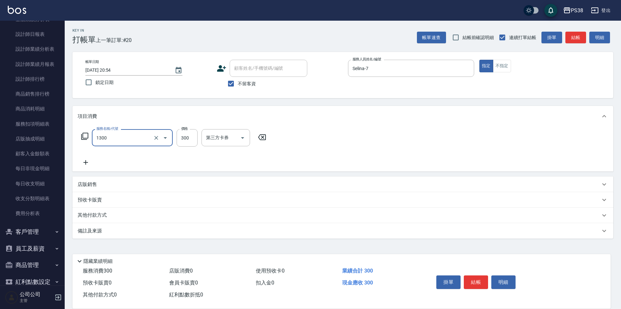
type input "精油洗潤300(1300)"
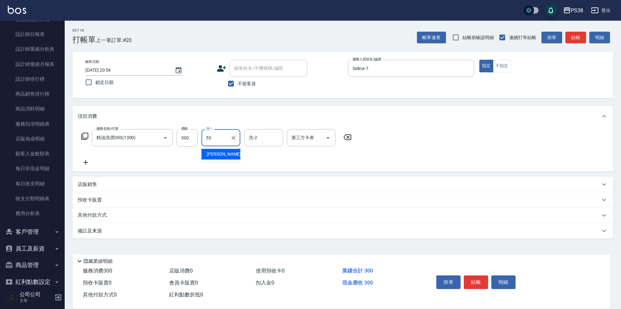
type input "彥丞-55"
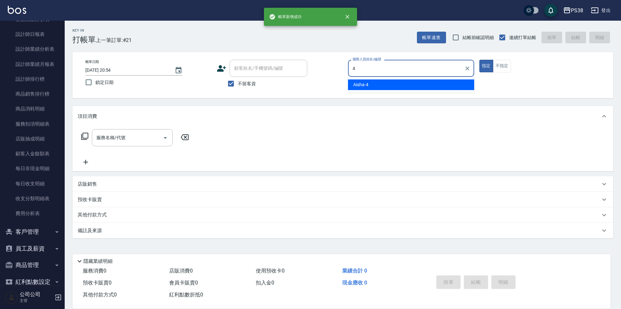
type input "Aisha-4"
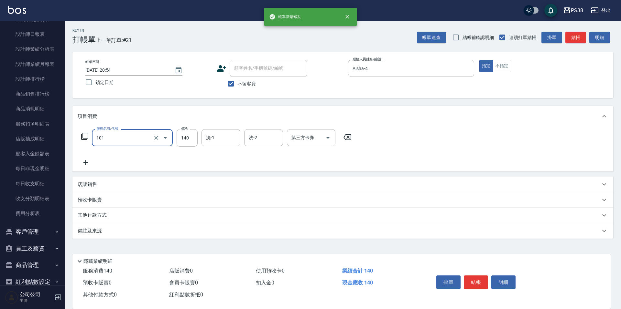
type input "洗髮(101)"
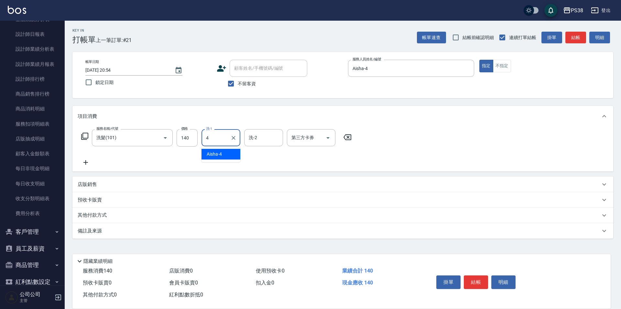
type input "Aisha-4"
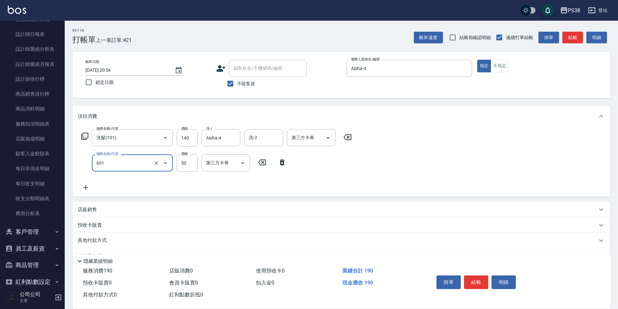
type input "精油50(601)"
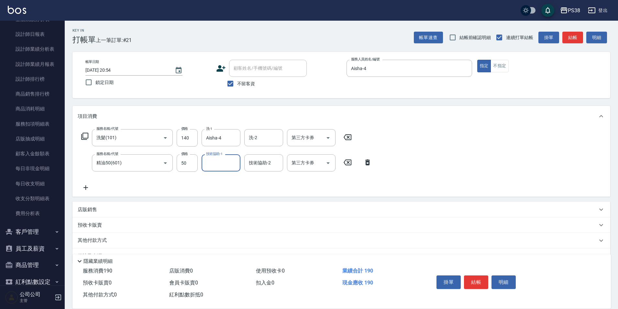
type input "5"
type input "Aisha-4"
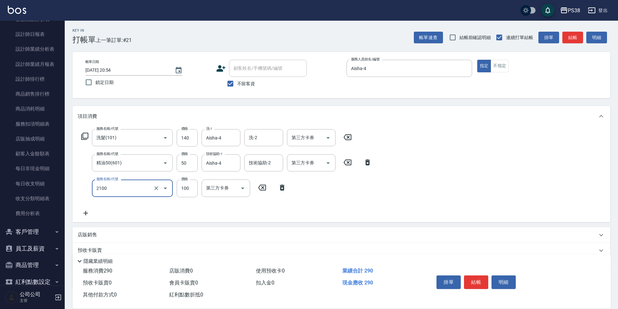
type input "剪髮與造型(任意金額)(2100)"
type input "310"
click at [248, 179] on div "服務名稱/代號 洗髮(101) 服務名稱/代號 價格 140 價格 洗-1 Aisha-4 洗-1 洗-2 洗-2 第三方卡券 第三方卡券 服務名稱/代號 精…" at bounding box center [227, 173] width 298 height 88
click at [234, 166] on icon "Clear" at bounding box center [233, 163] width 6 height 6
click at [233, 139] on icon "Clear" at bounding box center [233, 138] width 6 height 6
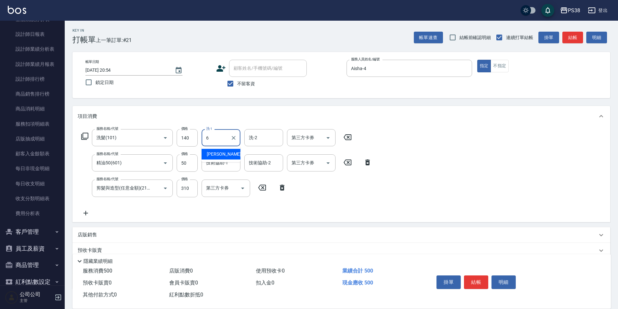
type input "Yuki-6"
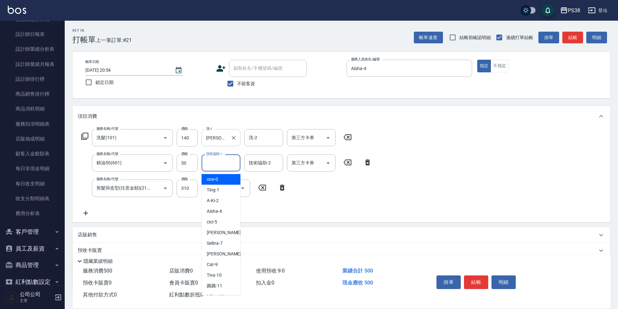
click at [226, 164] on input "技術協助-1" at bounding box center [220, 162] width 33 height 11
type input "Yuki-6"
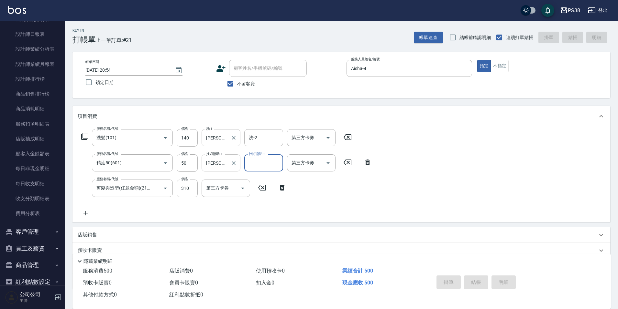
type input "2025/08/19 20:55"
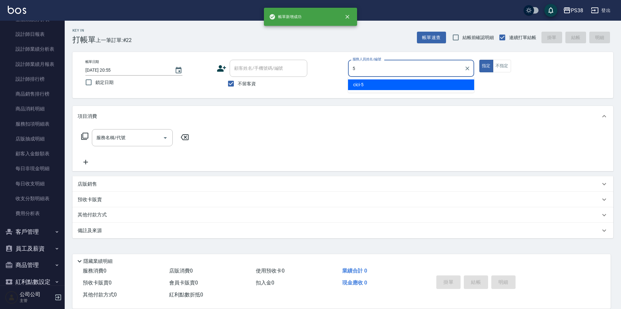
type input "cici-5"
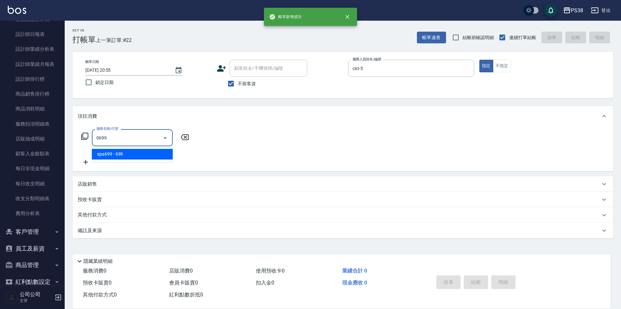
type input "spa699(0699)"
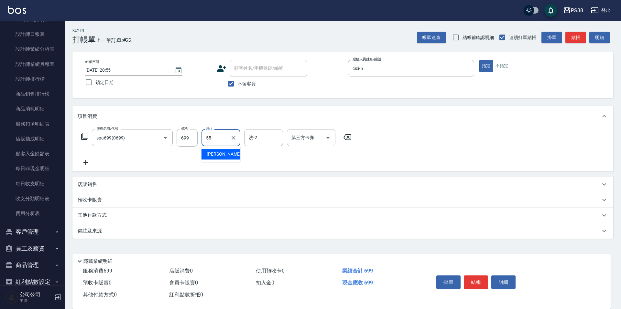
type input "彥丞-55"
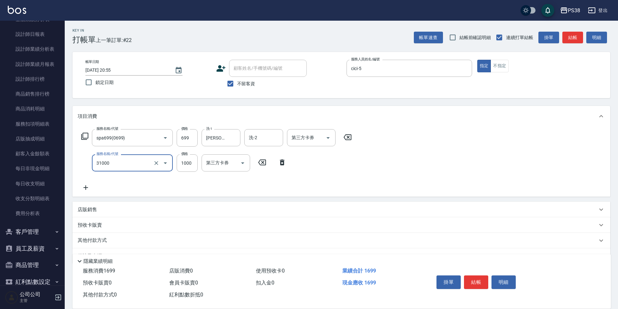
type input "酵素護髮(31000)"
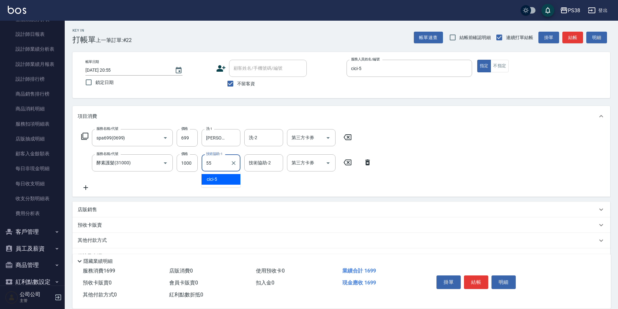
type input "彥丞-55"
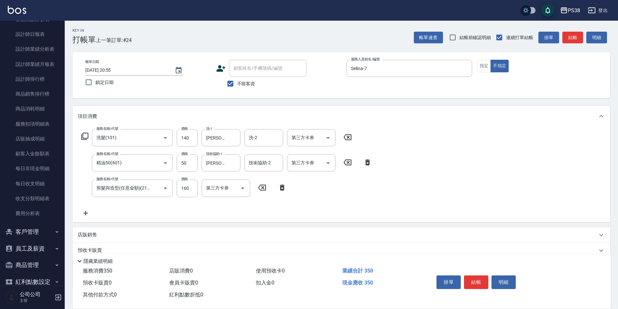
click at [102, 212] on div "服務名稱/代號 洗髮(101) 服務名稱/代號 價格 140 價格 洗-1 彥丞-55 洗-1 洗-2 洗-2 第三方卡券 第三方卡券 服務名稱/代號 精油5…" at bounding box center [227, 173] width 298 height 88
click at [90, 234] on p "店販銷售" at bounding box center [87, 235] width 19 height 7
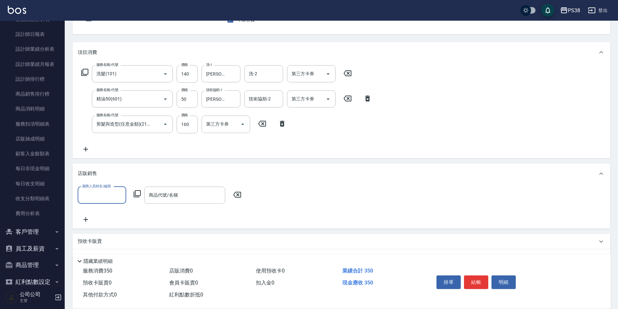
scroll to position [65, 0]
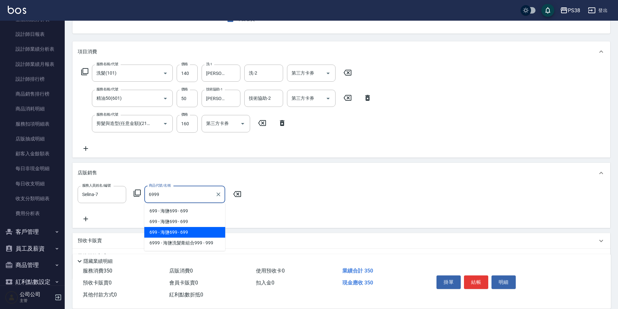
click at [178, 239] on span "6999 - 海鹽洗髮膏組合999 - 999" at bounding box center [184, 243] width 81 height 11
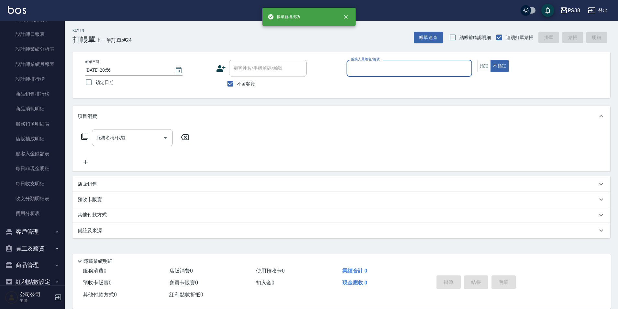
scroll to position [0, 0]
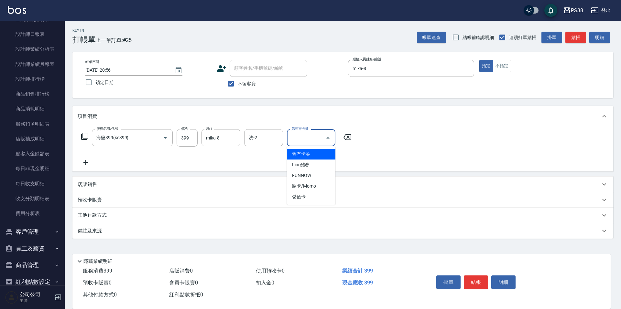
click at [323, 136] on div "第三方卡券" at bounding box center [311, 137] width 49 height 17
click at [330, 134] on button "Open" at bounding box center [328, 138] width 10 height 10
click at [305, 196] on span "儲值卡" at bounding box center [311, 197] width 49 height 11
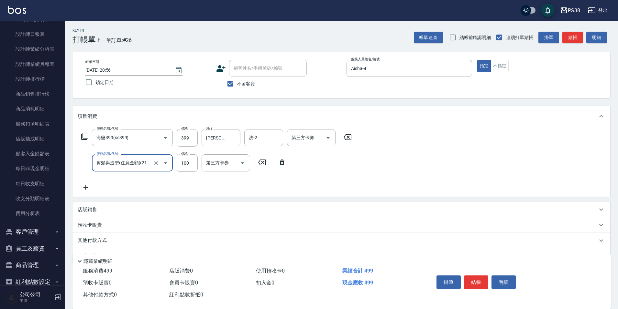
click at [93, 210] on p "店販銷售" at bounding box center [87, 210] width 19 height 7
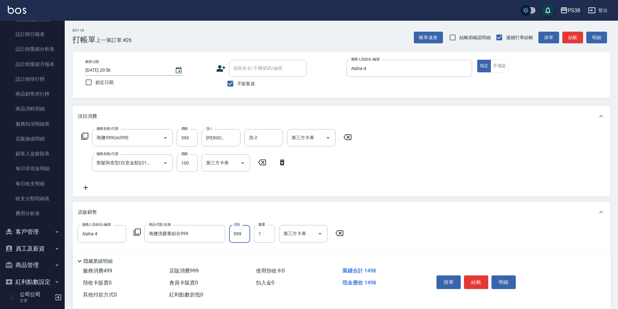
click at [304, 182] on div "服務名稱/代號 海鹽399(ss399) 服務名稱/代號 價格 399 價格 洗-1 Yuki-6 洗-1 洗-2 洗-2 第三方卡券 第三方卡券 服務名稱/…" at bounding box center [217, 160] width 278 height 62
click at [325, 140] on icon "Open" at bounding box center [328, 138] width 8 height 8
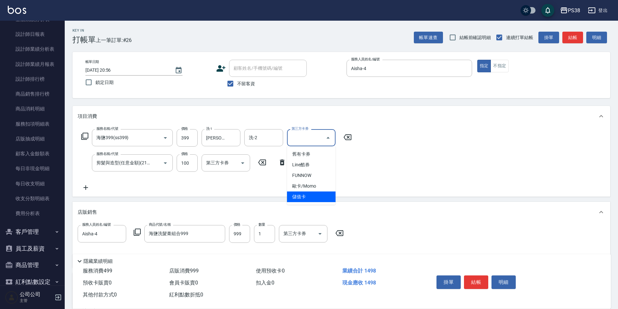
click at [299, 198] on span "儲值卡" at bounding box center [311, 197] width 49 height 11
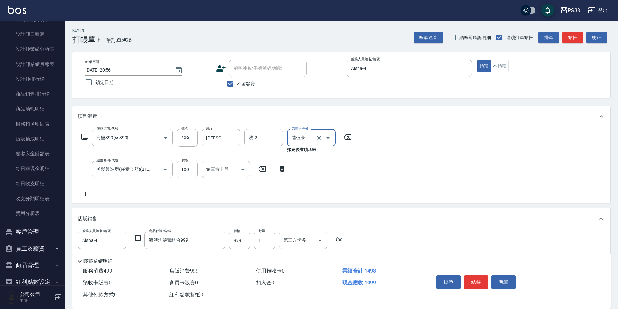
click at [244, 167] on icon "Open" at bounding box center [243, 170] width 8 height 8
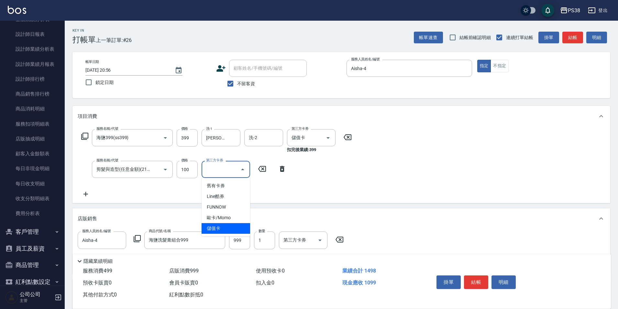
click at [232, 225] on span "儲值卡" at bounding box center [225, 228] width 49 height 11
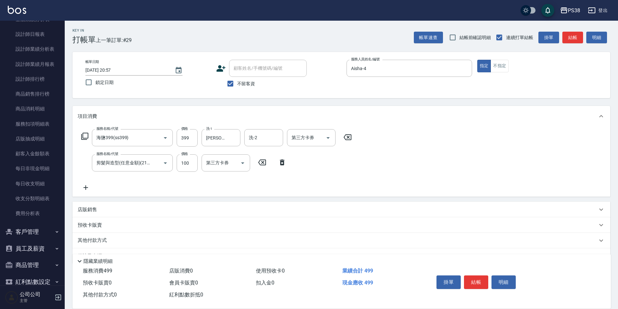
click at [95, 207] on p "店販銷售" at bounding box center [87, 210] width 19 height 7
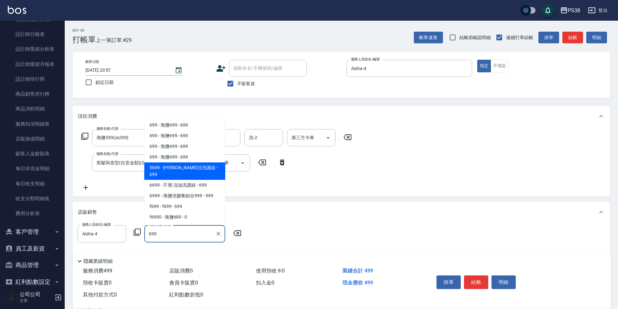
click at [195, 176] on span "5699 - 水水沁涼洗護組 - 699" at bounding box center [184, 171] width 81 height 17
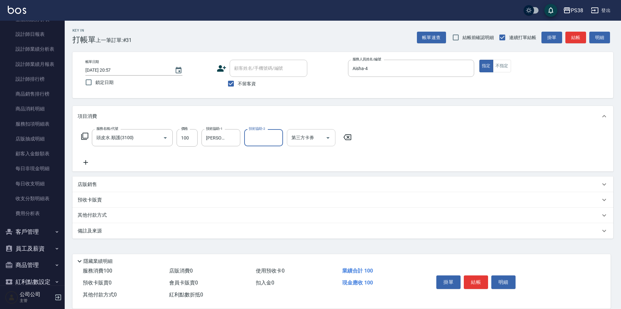
click at [334, 136] on div "第三方卡券" at bounding box center [311, 137] width 49 height 17
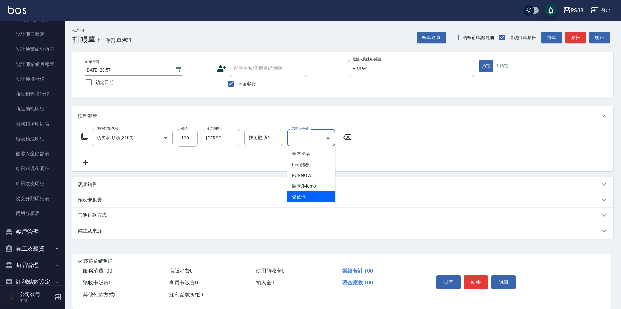
click at [317, 199] on span "儲值卡" at bounding box center [311, 197] width 49 height 11
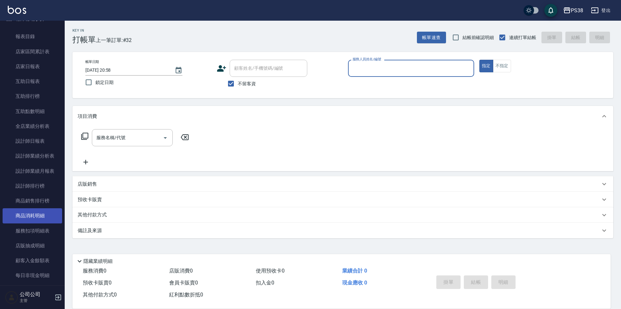
scroll to position [194, 0]
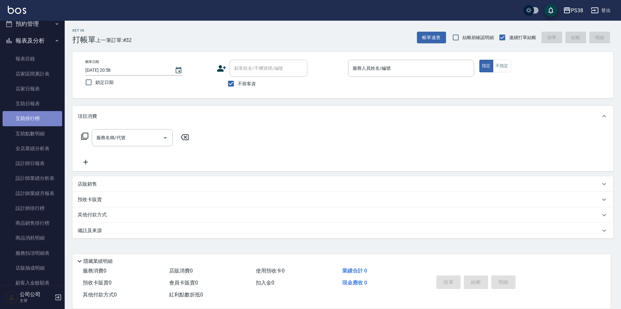
click at [32, 119] on link "互助排行榜" at bounding box center [32, 118] width 59 height 15
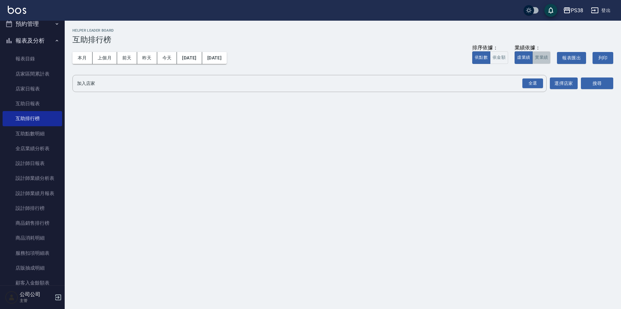
click at [538, 58] on button "實業績" at bounding box center [541, 57] width 18 height 13
click at [540, 83] on div "全選" at bounding box center [532, 84] width 21 height 10
click at [597, 83] on button "搜尋" at bounding box center [597, 84] width 32 height 12
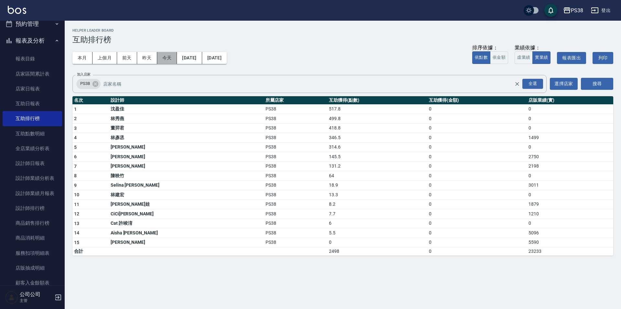
click at [159, 55] on button "今天" at bounding box center [167, 58] width 20 height 12
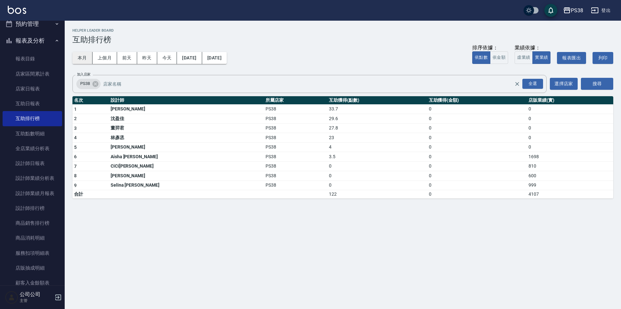
click at [82, 57] on button "本月" at bounding box center [82, 58] width 20 height 12
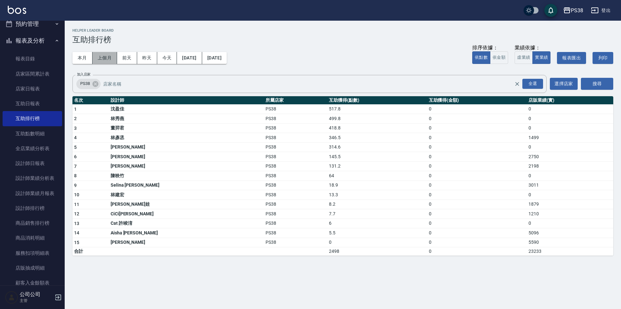
click at [95, 57] on button "上個月" at bounding box center [104, 58] width 25 height 12
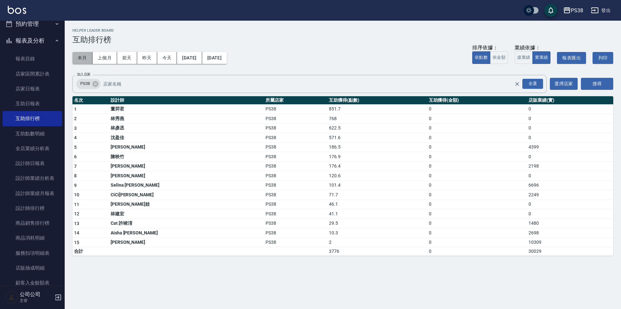
click at [79, 57] on button "本月" at bounding box center [82, 58] width 20 height 12
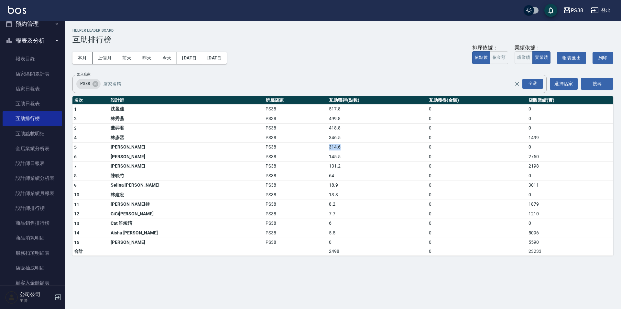
drag, startPoint x: 291, startPoint y: 146, endPoint x: 302, endPoint y: 148, distance: 10.6
click at [327, 148] on td "314.6" at bounding box center [377, 148] width 100 height 10
click at [327, 143] on td "314.6" at bounding box center [377, 148] width 100 height 10
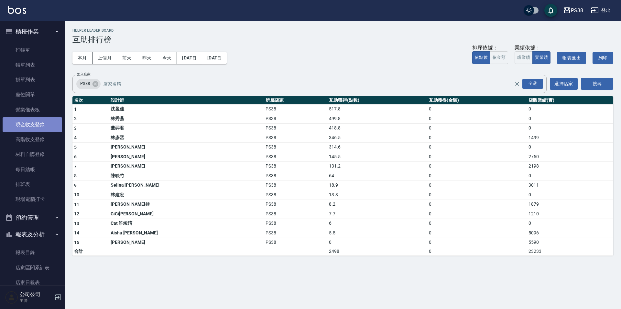
click at [38, 129] on link "現金收支登錄" at bounding box center [32, 124] width 59 height 15
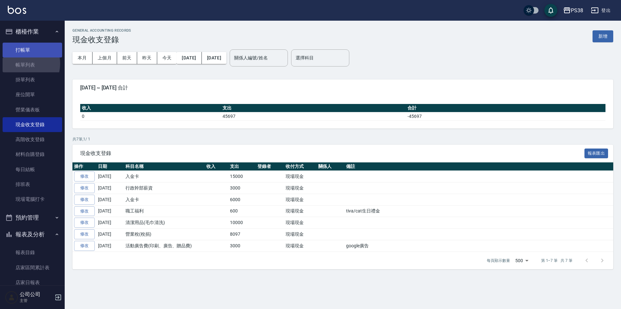
drag, startPoint x: 20, startPoint y: 64, endPoint x: 58, endPoint y: 51, distance: 39.4
click at [20, 64] on link "帳單列表" at bounding box center [32, 65] width 59 height 15
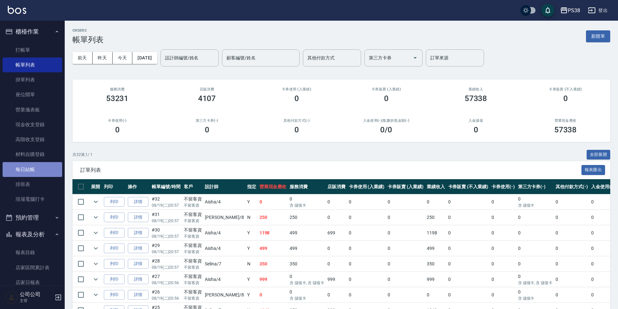
click at [42, 162] on link "每日結帳" at bounding box center [32, 169] width 59 height 15
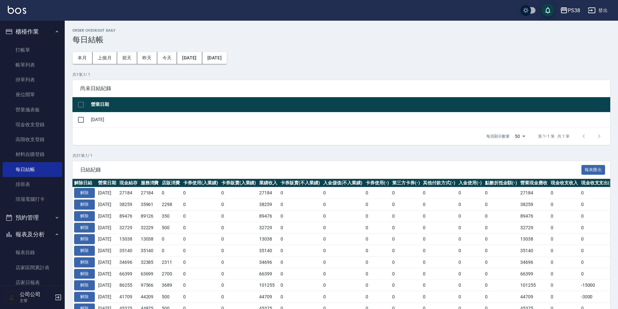
click at [79, 103] on input "checkbox" at bounding box center [81, 105] width 14 height 14
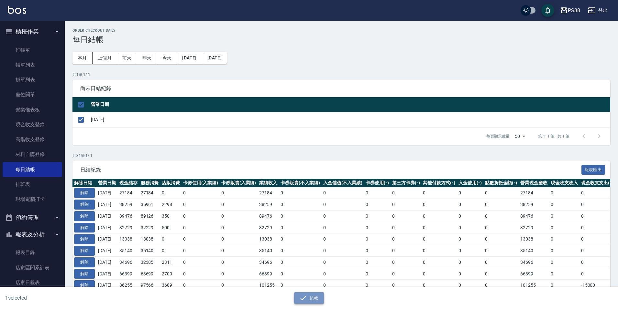
click at [304, 298] on icon "button" at bounding box center [303, 298] width 6 height 4
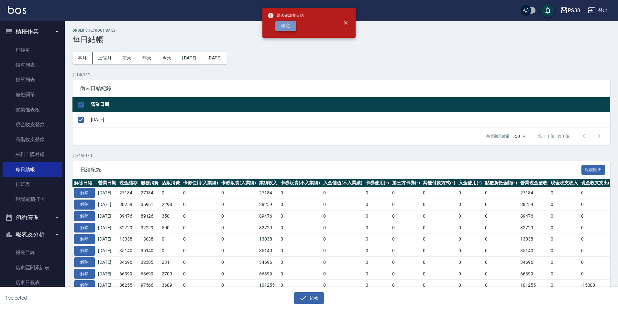
click at [292, 21] on button "確定" at bounding box center [285, 26] width 21 height 10
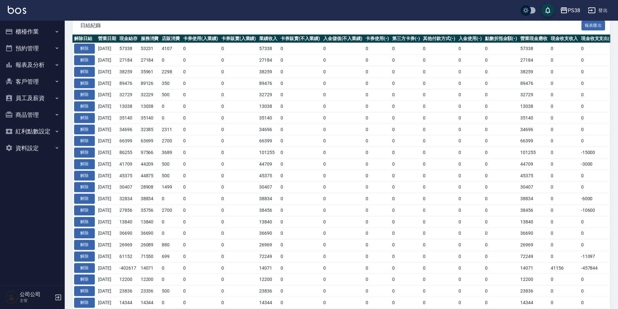
scroll to position [32, 0]
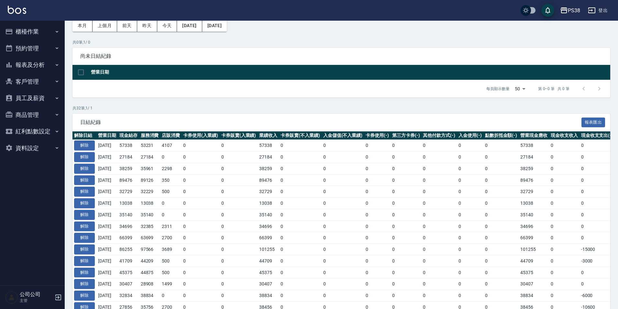
click at [41, 66] on button "報表及分析" at bounding box center [32, 65] width 59 height 17
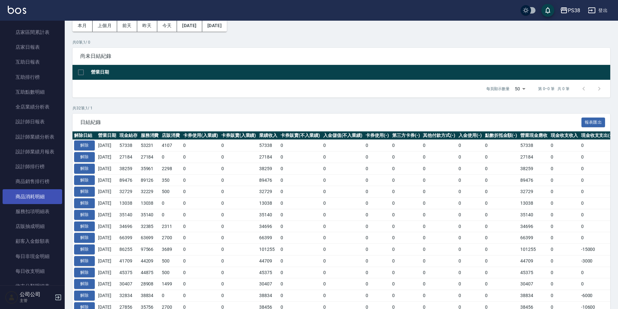
scroll to position [162, 0]
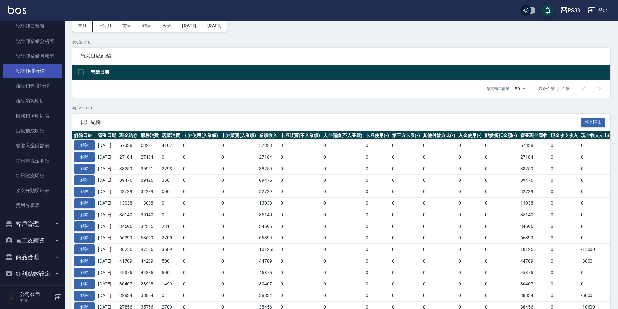
click at [34, 74] on link "設計師排行榜" at bounding box center [32, 71] width 59 height 15
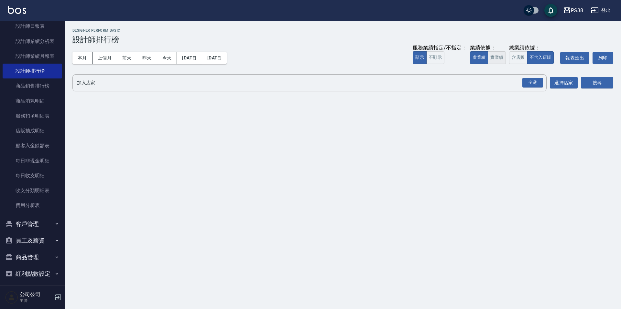
click at [500, 59] on button "實業績" at bounding box center [497, 57] width 18 height 13
click at [539, 85] on div "全選" at bounding box center [532, 83] width 21 height 10
click at [593, 85] on button "搜尋" at bounding box center [597, 83] width 32 height 12
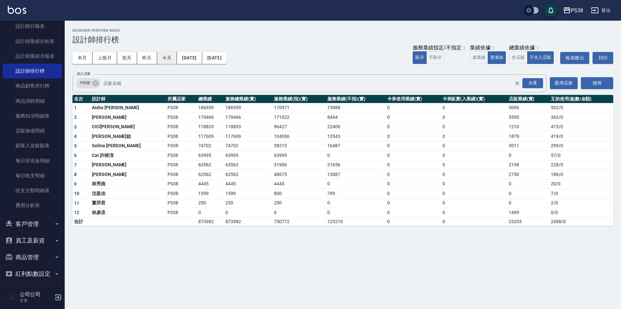
click at [163, 58] on button "今天" at bounding box center [167, 58] width 20 height 12
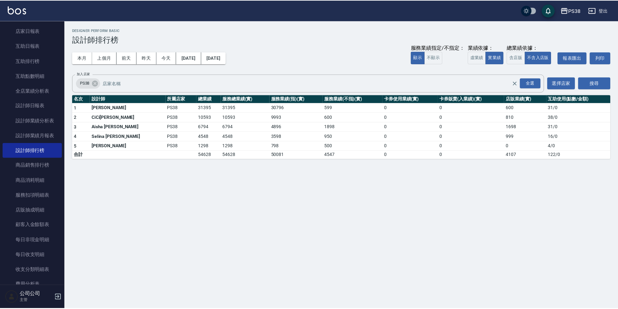
scroll to position [65, 0]
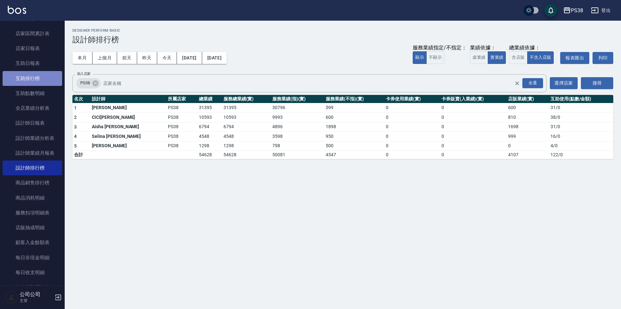
click at [33, 83] on link "互助排行榜" at bounding box center [32, 78] width 59 height 15
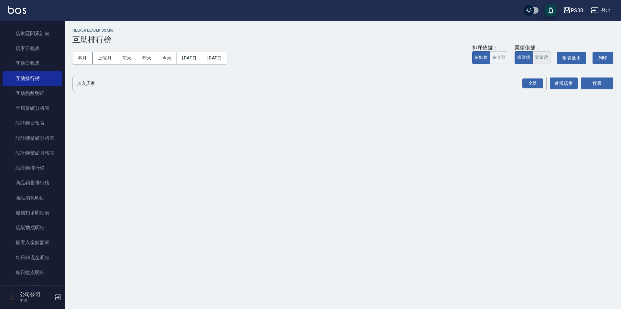
click at [540, 59] on button "實業績" at bounding box center [541, 57] width 18 height 13
click at [529, 80] on div "全選" at bounding box center [532, 84] width 21 height 10
click at [588, 84] on button "搜尋" at bounding box center [597, 84] width 32 height 12
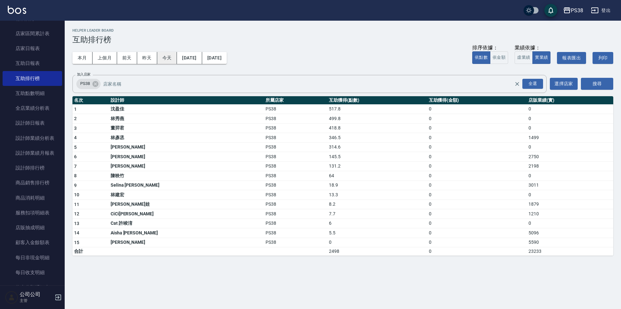
click at [161, 54] on button "今天" at bounding box center [167, 58] width 20 height 12
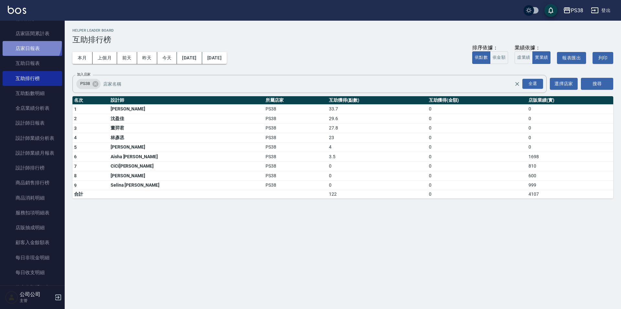
click at [27, 43] on link "店家日報表" at bounding box center [32, 48] width 59 height 15
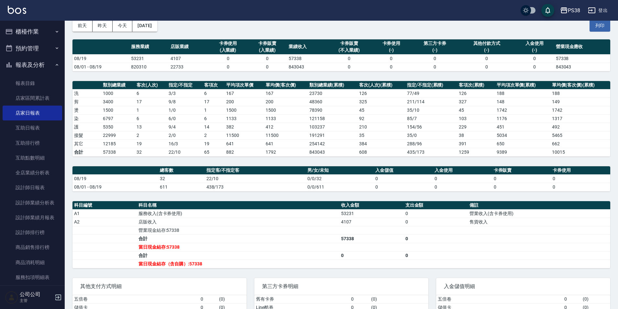
click at [43, 63] on button "報表及分析" at bounding box center [32, 65] width 59 height 17
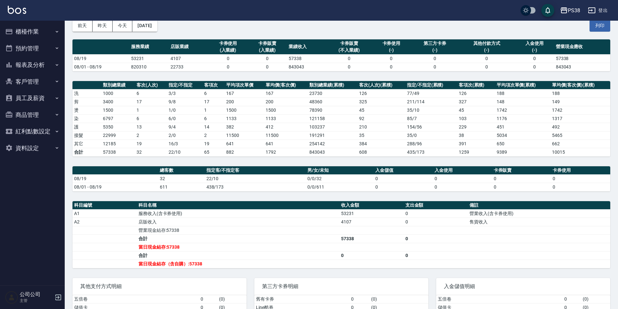
click at [43, 26] on button "櫃檯作業" at bounding box center [32, 31] width 59 height 17
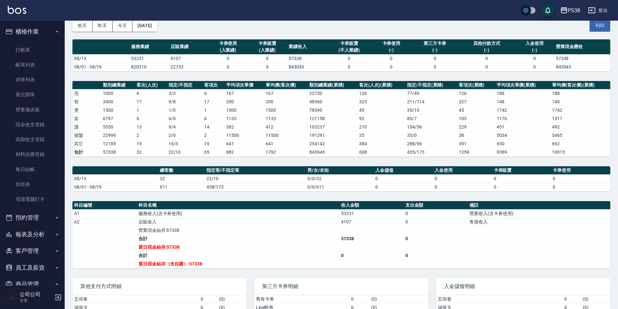
click at [45, 234] on button "報表及分析" at bounding box center [32, 234] width 59 height 17
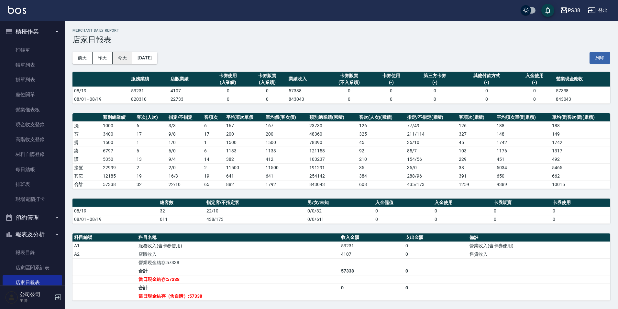
click at [123, 53] on button "今天" at bounding box center [123, 58] width 20 height 12
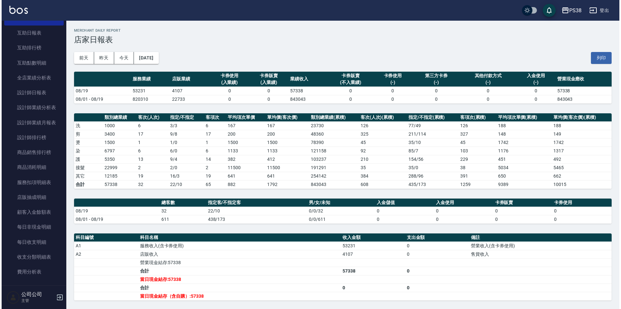
scroll to position [291, 0]
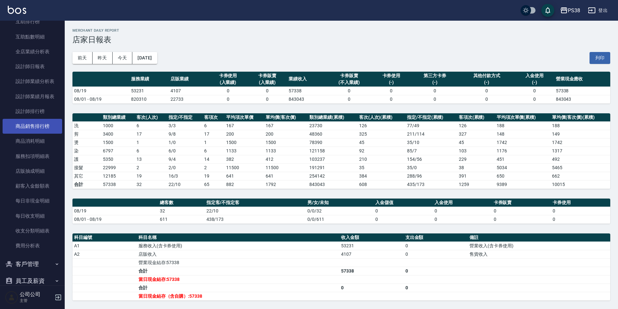
click at [41, 120] on link "商品銷售排行榜" at bounding box center [32, 126] width 59 height 15
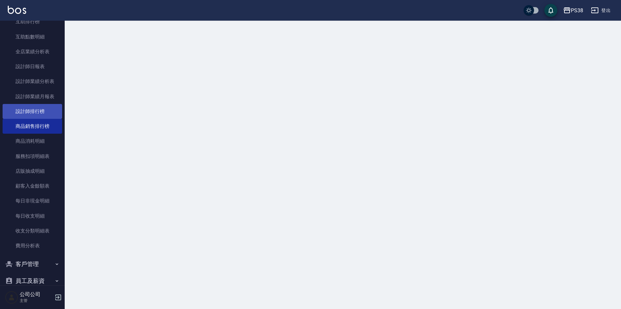
click at [44, 110] on link "設計師排行榜" at bounding box center [32, 111] width 59 height 15
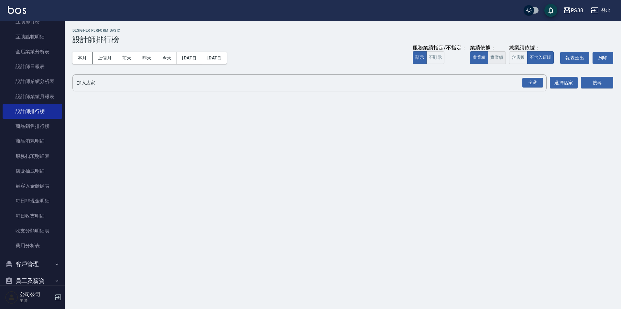
click at [495, 54] on button "實業績" at bounding box center [497, 57] width 18 height 13
click at [530, 84] on div "全選" at bounding box center [532, 83] width 21 height 10
click at [582, 81] on button "搜尋" at bounding box center [597, 83] width 32 height 12
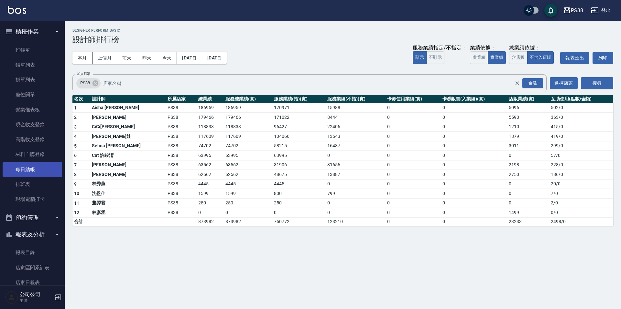
click at [33, 168] on link "每日結帳" at bounding box center [32, 169] width 59 height 15
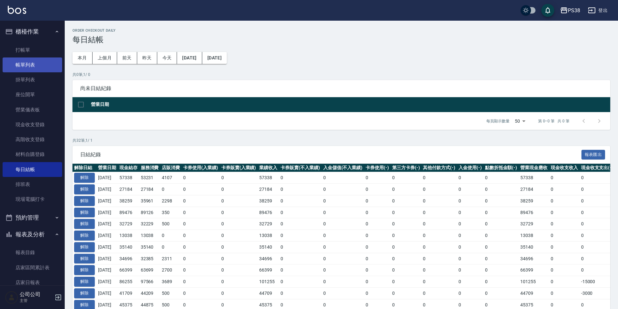
click at [36, 62] on link "帳單列表" at bounding box center [32, 65] width 59 height 15
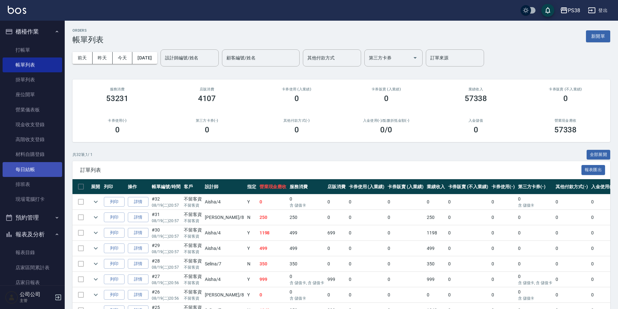
click at [39, 172] on link "每日結帳" at bounding box center [32, 169] width 59 height 15
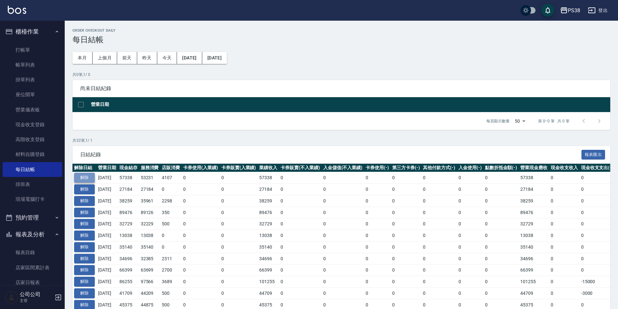
click at [89, 180] on button "解除" at bounding box center [84, 178] width 21 height 10
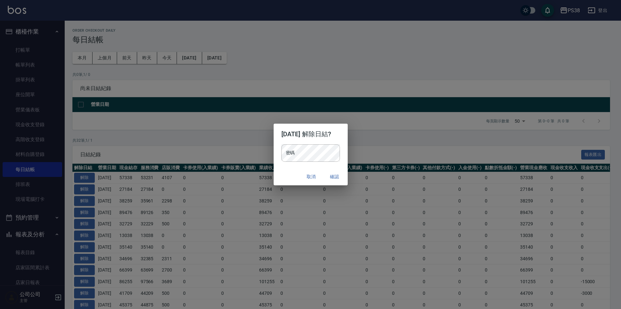
click at [331, 164] on div "密碼 密碼" at bounding box center [311, 157] width 74 height 24
click at [345, 173] on button "確認" at bounding box center [334, 177] width 21 height 12
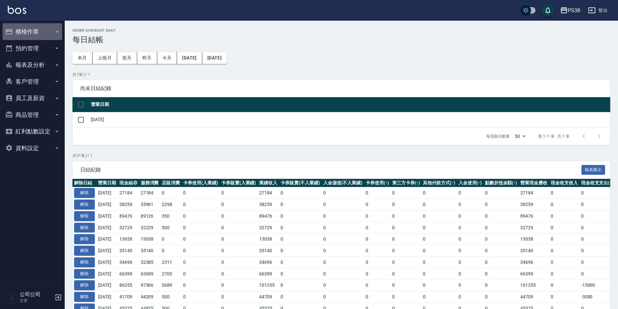
click at [37, 24] on button "櫃檯作業" at bounding box center [32, 31] width 59 height 17
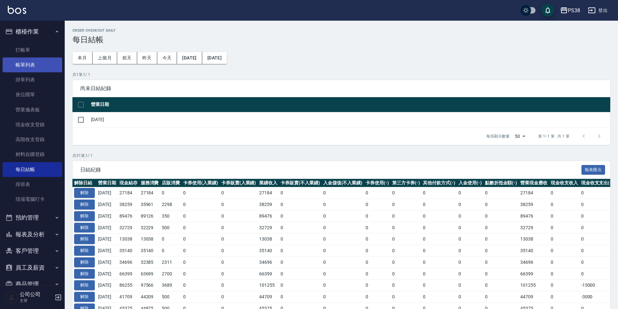
click at [40, 62] on link "帳單列表" at bounding box center [32, 65] width 59 height 15
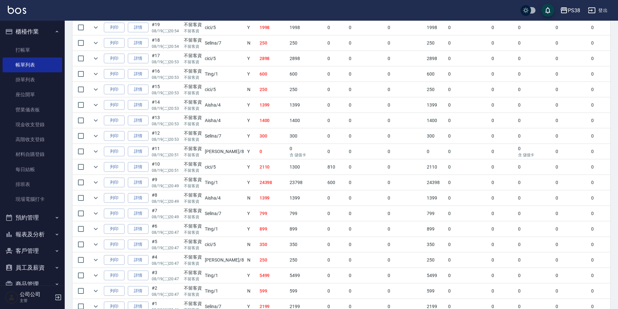
scroll to position [412, 0]
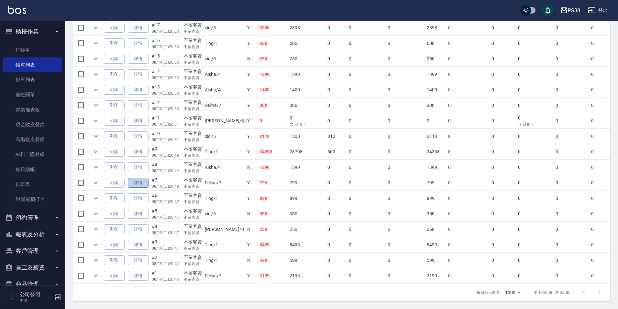
click at [142, 178] on link "詳情" at bounding box center [138, 183] width 21 height 10
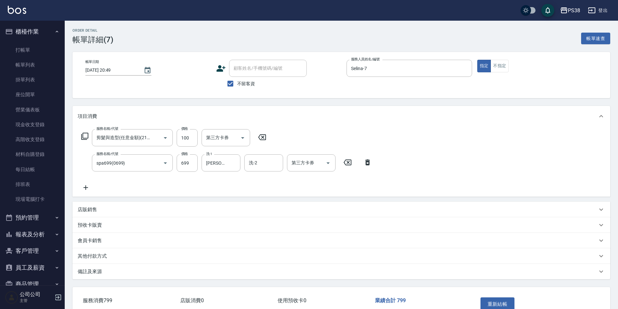
type input "2025/08/19 20:49"
checkbox input "true"
type input "Selina-7"
type input "剪髮與造型(任意金額)(2100)"
type input "spa699(0699)"
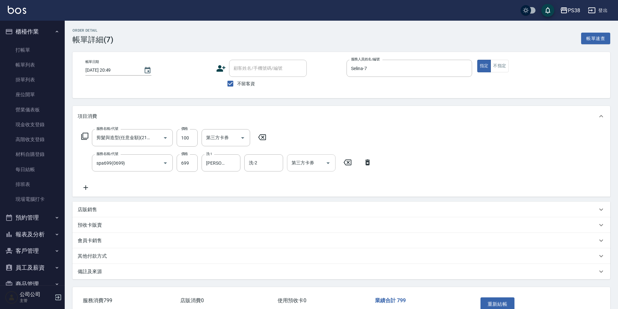
click at [324, 167] on div at bounding box center [328, 163] width 10 height 17
click at [327, 166] on icon "Open" at bounding box center [328, 163] width 8 height 8
click at [306, 223] on span "儲值卡" at bounding box center [311, 222] width 49 height 11
type input "儲值卡"
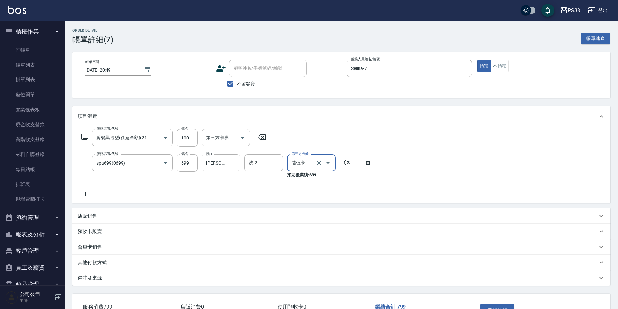
click at [238, 133] on div at bounding box center [242, 137] width 10 height 17
click at [242, 136] on icon "Open" at bounding box center [243, 138] width 8 height 8
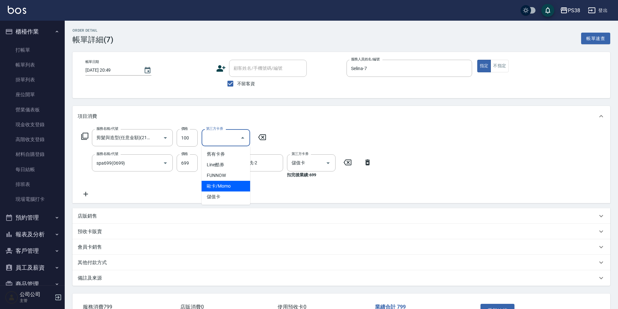
click at [240, 193] on span "儲值卡" at bounding box center [225, 197] width 49 height 11
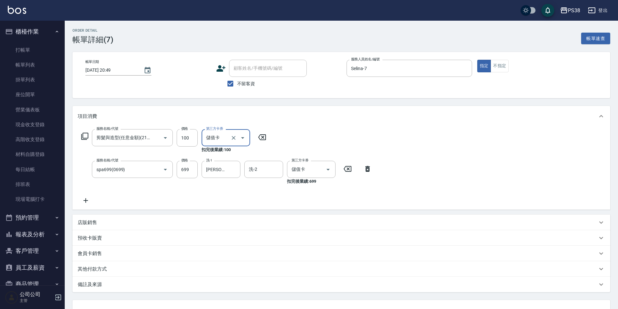
type input "儲值卡"
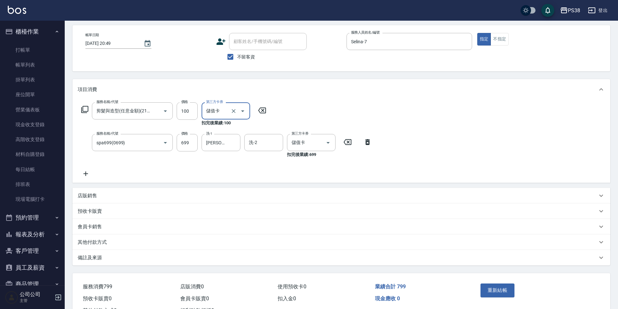
scroll to position [53, 0]
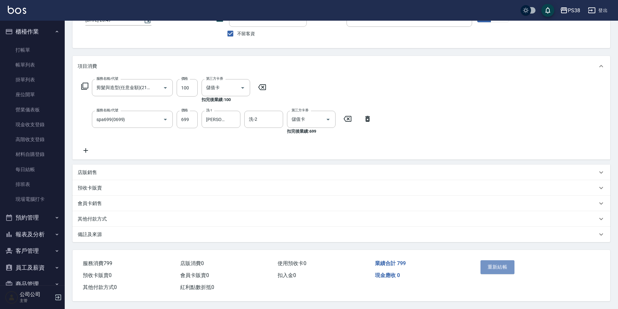
click at [509, 271] on button "重新結帳" at bounding box center [497, 268] width 34 height 14
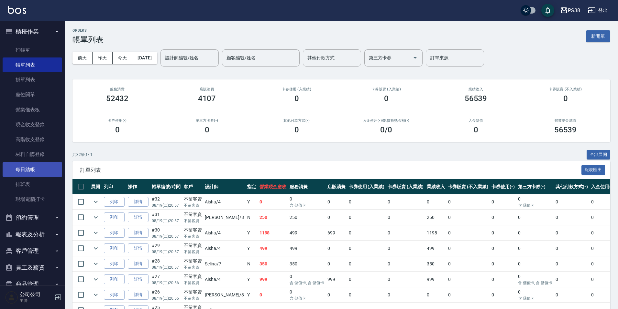
click at [44, 165] on link "每日結帳" at bounding box center [32, 169] width 59 height 15
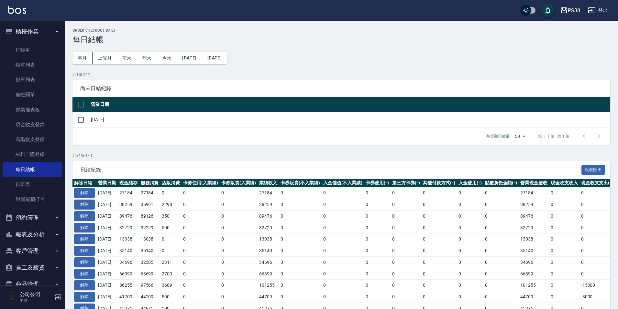
click at [80, 102] on input "checkbox" at bounding box center [81, 105] width 14 height 14
checkbox input "true"
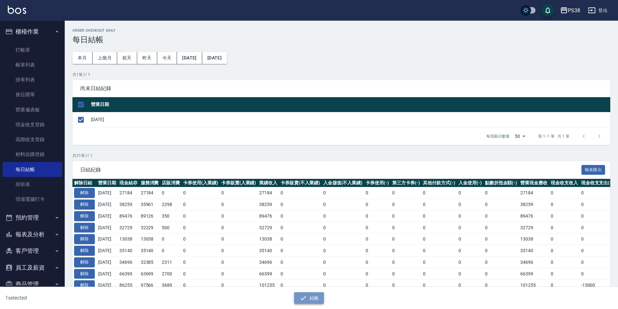
click at [305, 295] on icon "button" at bounding box center [303, 299] width 8 height 8
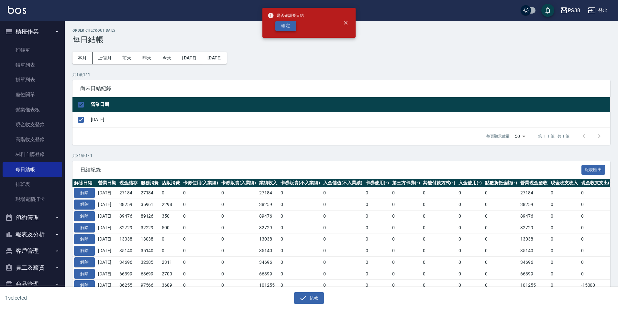
click at [290, 26] on button "確定" at bounding box center [285, 26] width 21 height 10
checkbox input "false"
